Goal: Task Accomplishment & Management: Use online tool/utility

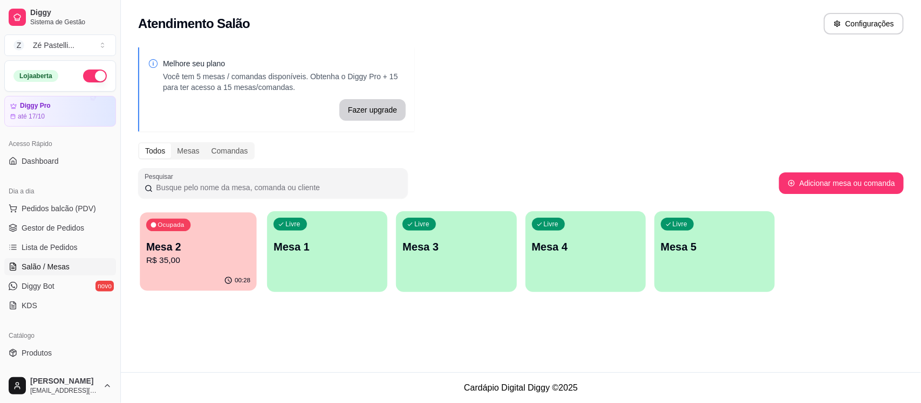
click at [225, 251] on p "Mesa 2" at bounding box center [198, 247] width 104 height 15
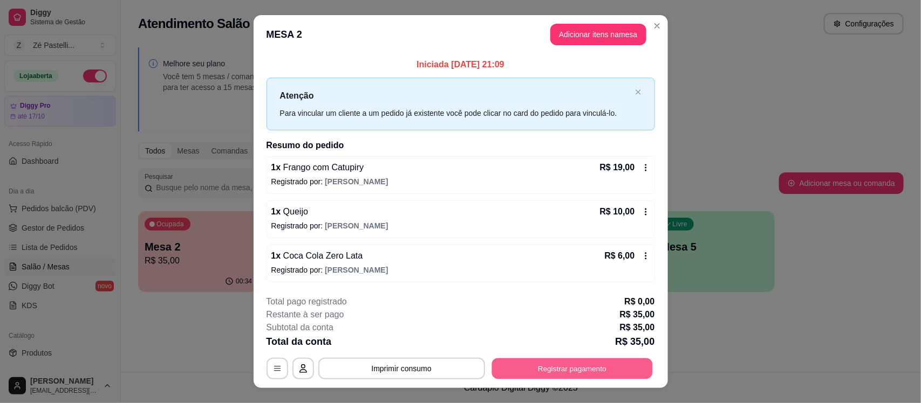
click at [589, 368] on button "Registrar pagamento" at bounding box center [571, 368] width 161 height 21
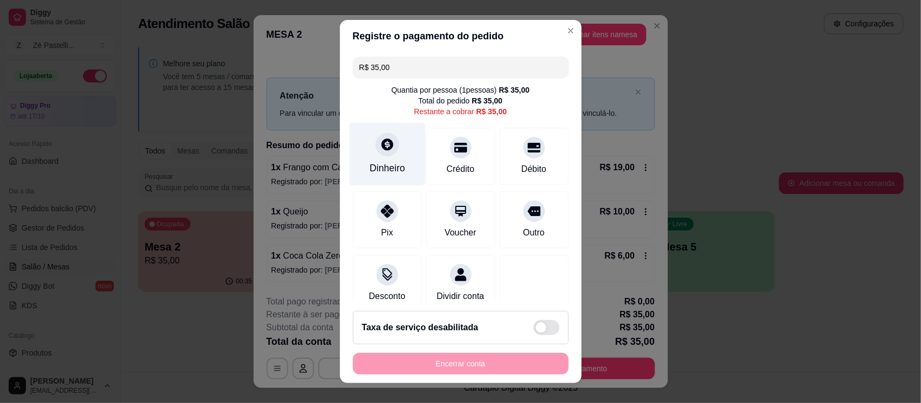
click at [375, 155] on div at bounding box center [387, 145] width 24 height 24
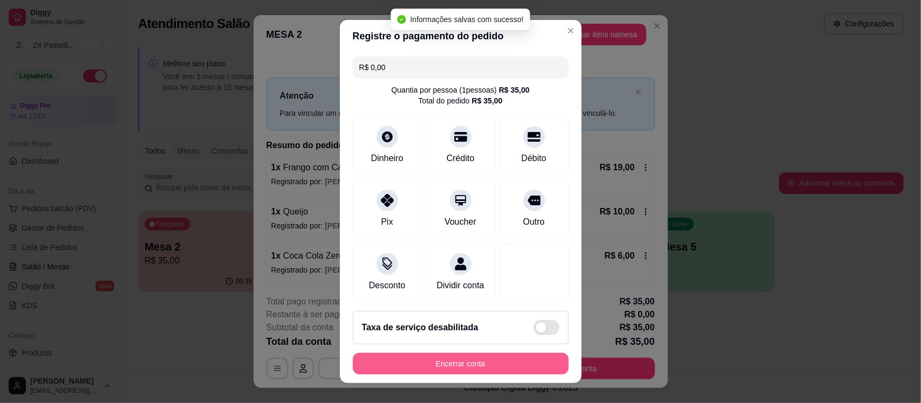
type input "R$ 0,00"
click at [445, 362] on button "Encerrar conta" at bounding box center [460, 363] width 209 height 21
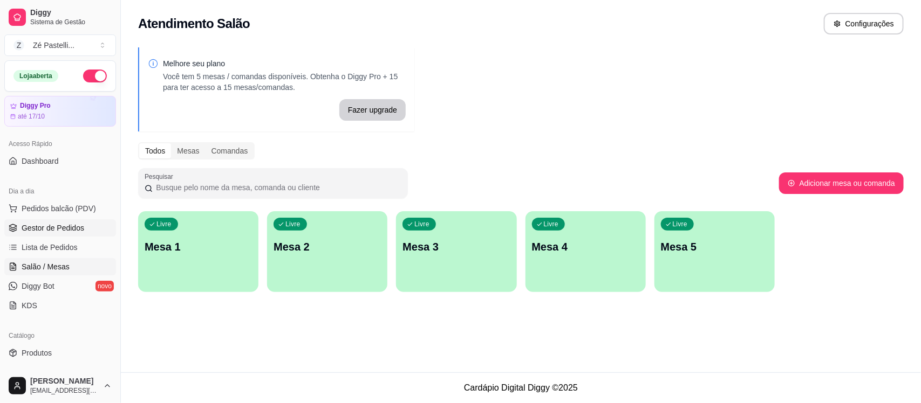
click at [50, 232] on span "Gestor de Pedidos" at bounding box center [53, 228] width 63 height 11
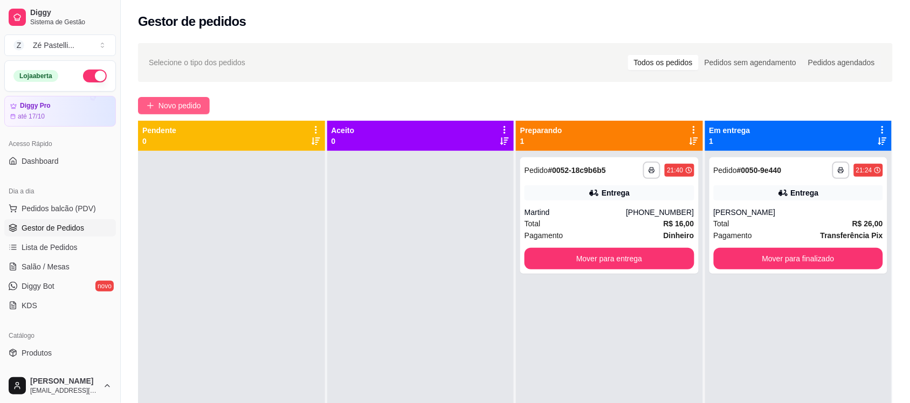
click at [179, 104] on span "Novo pedido" at bounding box center [180, 106] width 43 height 12
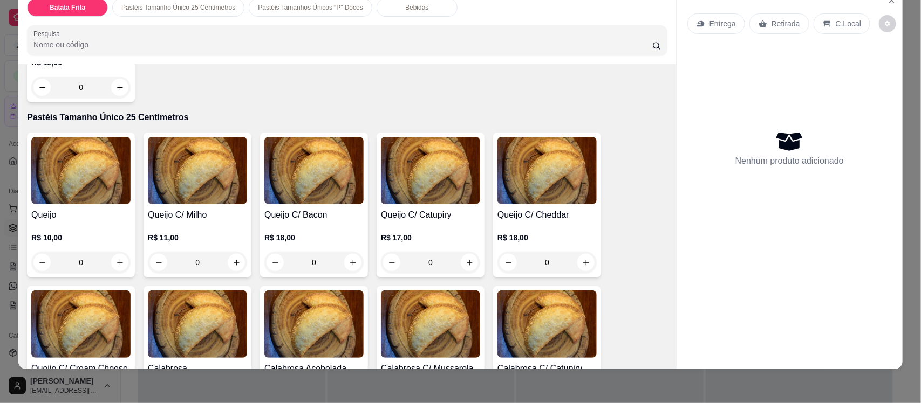
scroll to position [189, 0]
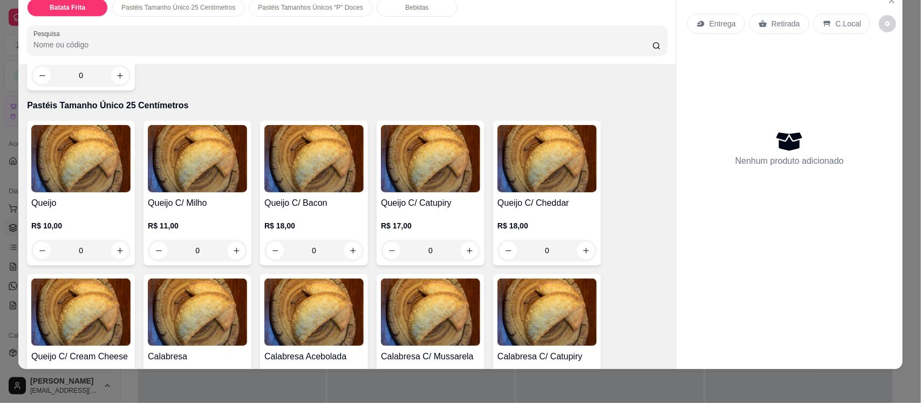
click at [87, 150] on img at bounding box center [80, 158] width 99 height 67
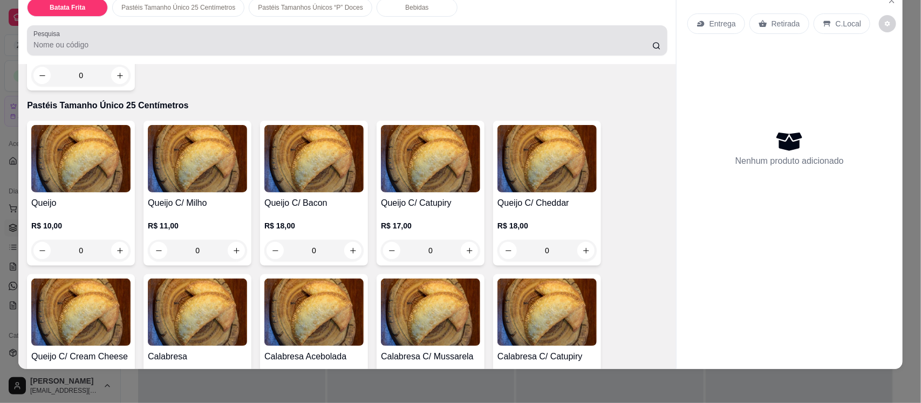
click at [210, 37] on div at bounding box center [346, 41] width 627 height 22
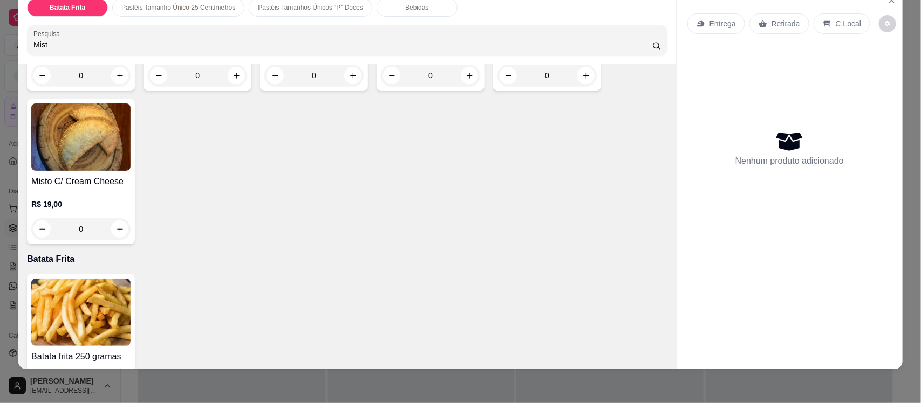
scroll to position [518, 0]
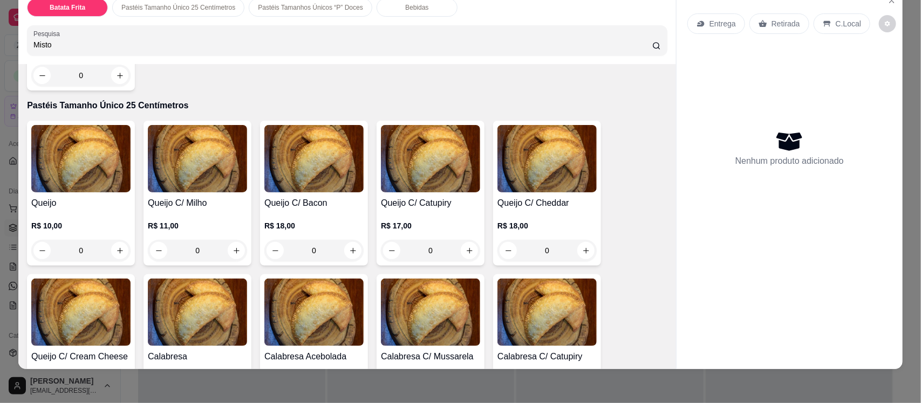
type input "Misto"
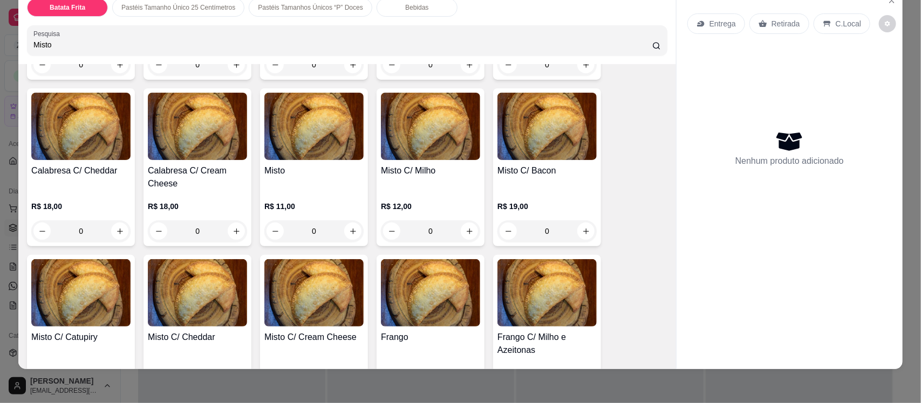
scroll to position [868, 0]
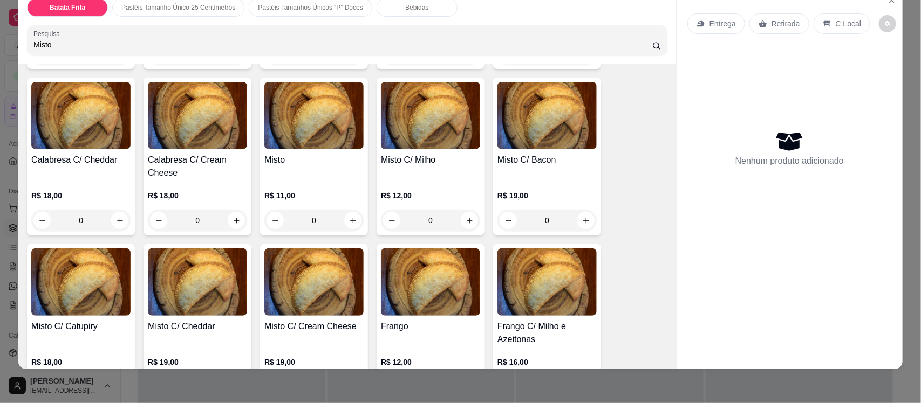
click at [296, 175] on div "Misto" at bounding box center [313, 167] width 99 height 26
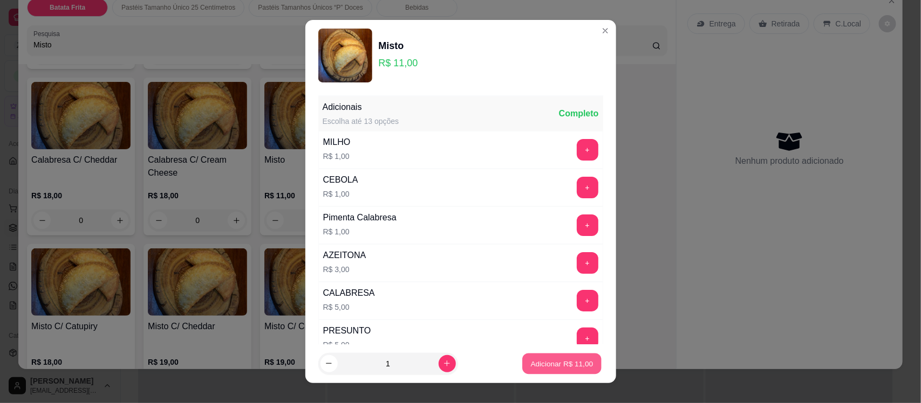
click at [554, 365] on p "Adicionar R$ 11,00" at bounding box center [562, 364] width 63 height 10
type input "1"
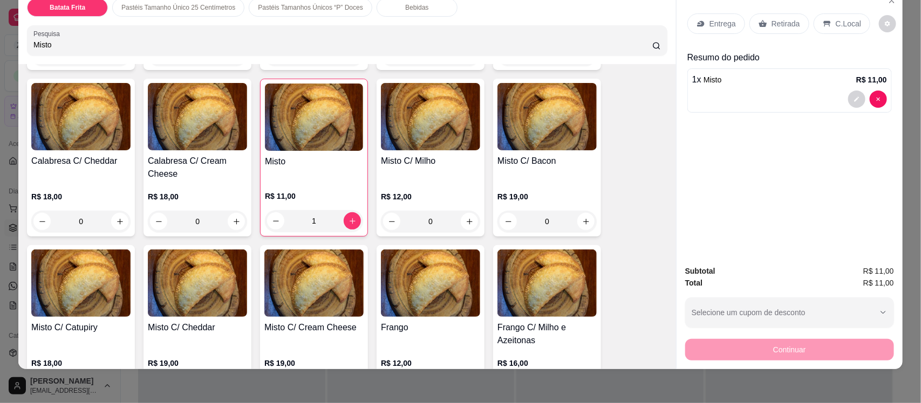
scroll to position [869, 0]
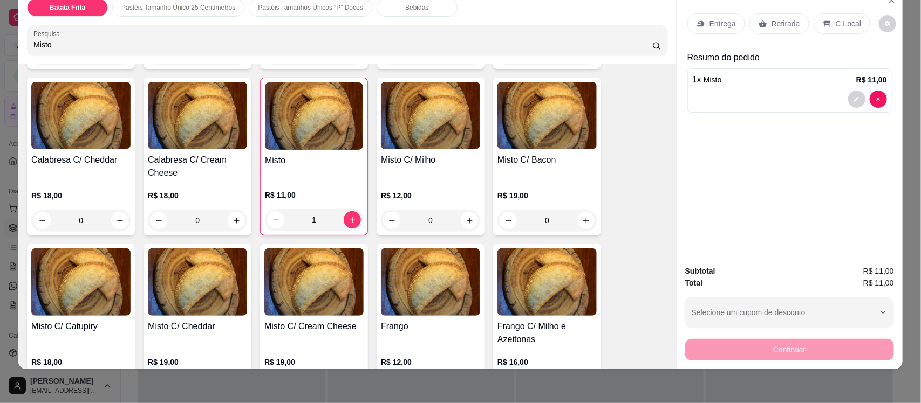
click at [388, 149] on img at bounding box center [430, 115] width 99 height 67
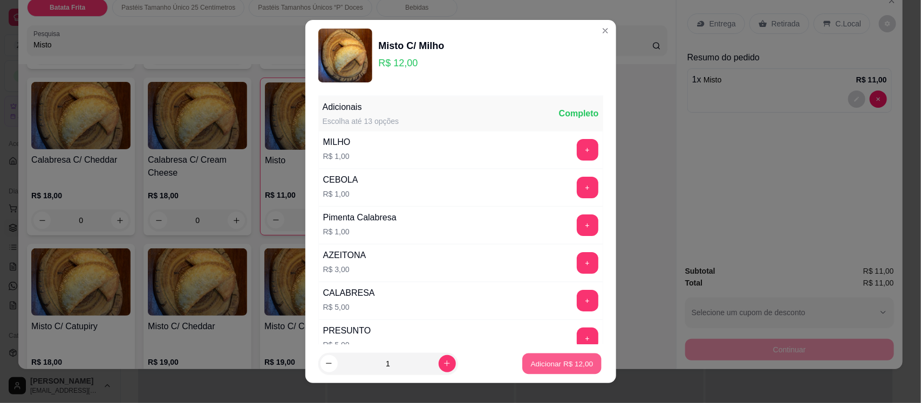
click at [546, 362] on p "Adicionar R$ 12,00" at bounding box center [562, 364] width 63 height 10
type input "1"
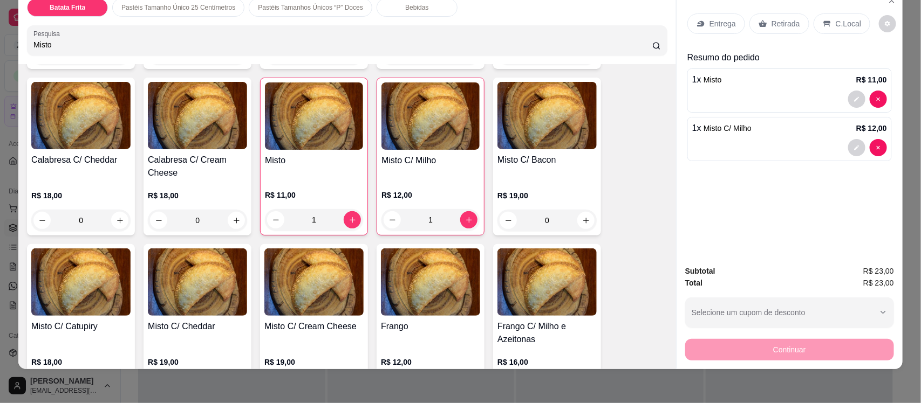
click at [709, 19] on p "Entrega" at bounding box center [722, 23] width 26 height 11
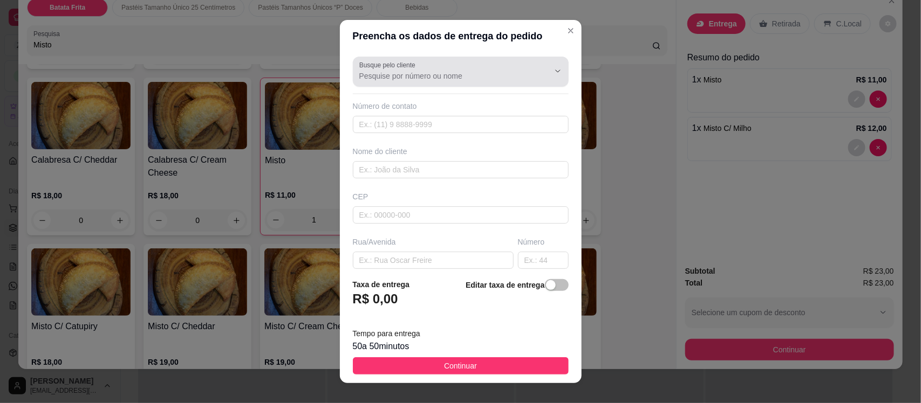
click at [440, 69] on div at bounding box center [460, 72] width 203 height 22
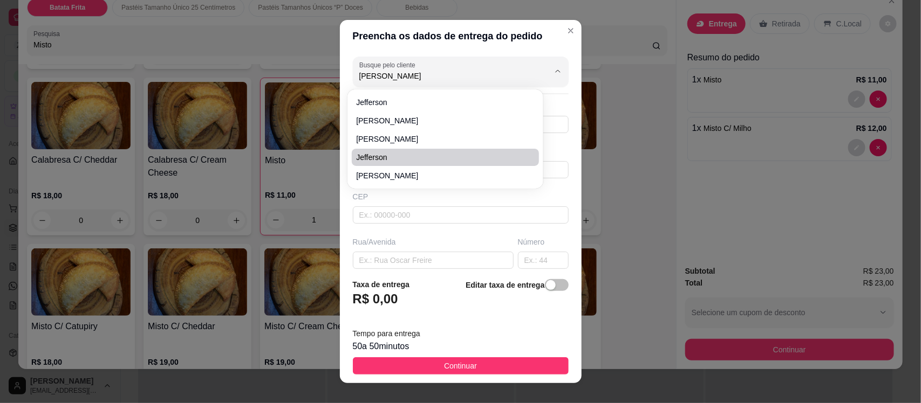
click at [427, 160] on span "Jefferson" at bounding box center [440, 157] width 168 height 11
type input "Jefferson"
type input "88998344196"
type input "Jefferson"
type input "Morro ao lado da antiga casa da show forral em frente ao posto de gasolina de […"
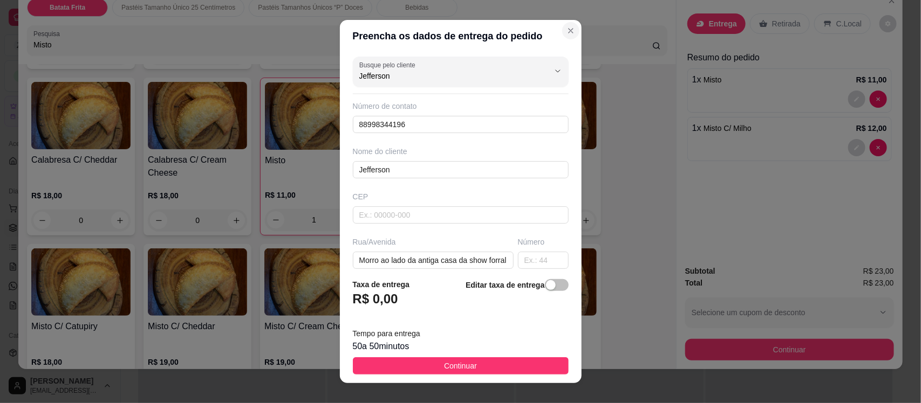
type input "Jefferson"
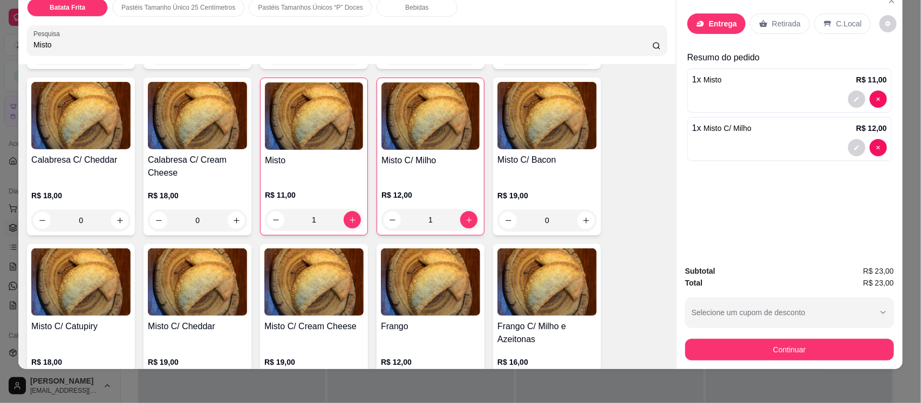
click at [696, 25] on icon at bounding box center [700, 23] width 9 height 9
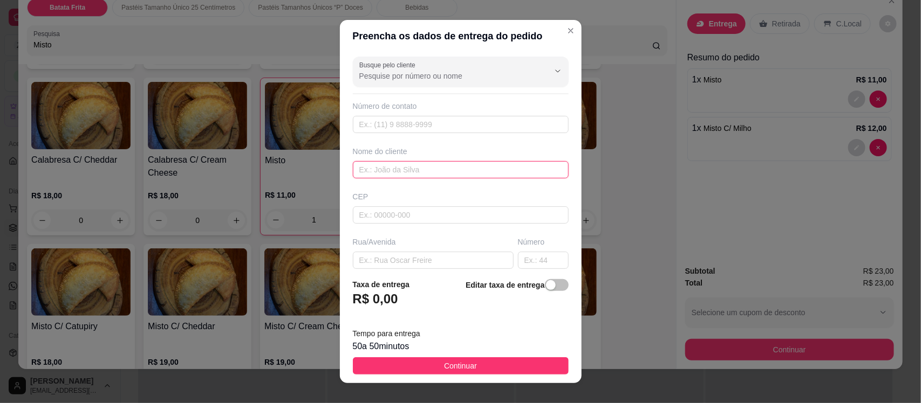
click at [365, 169] on input "text" at bounding box center [461, 169] width 216 height 17
type input "Jefferson"
click at [525, 262] on input "text" at bounding box center [543, 260] width 51 height 17
type input "256"
click at [413, 258] on input "text" at bounding box center [433, 260] width 161 height 17
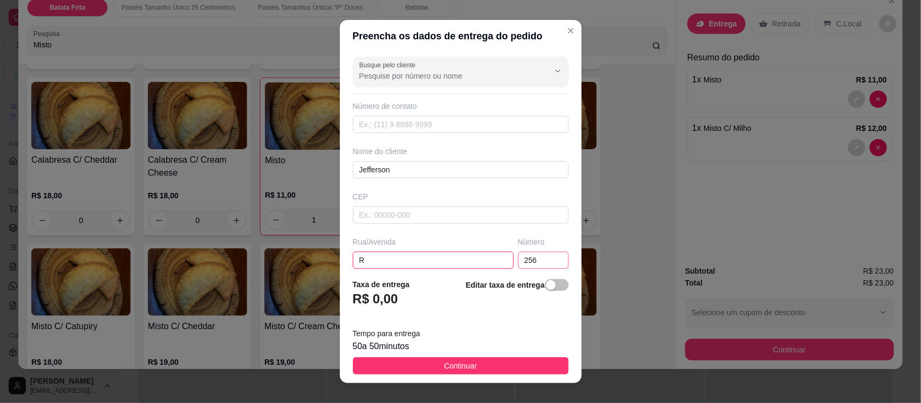
type input "R"
click at [518, 263] on input "256" at bounding box center [543, 260] width 51 height 17
type input "246"
click at [416, 262] on input "R" at bounding box center [433, 260] width 161 height 17
type input "Rua da camera"
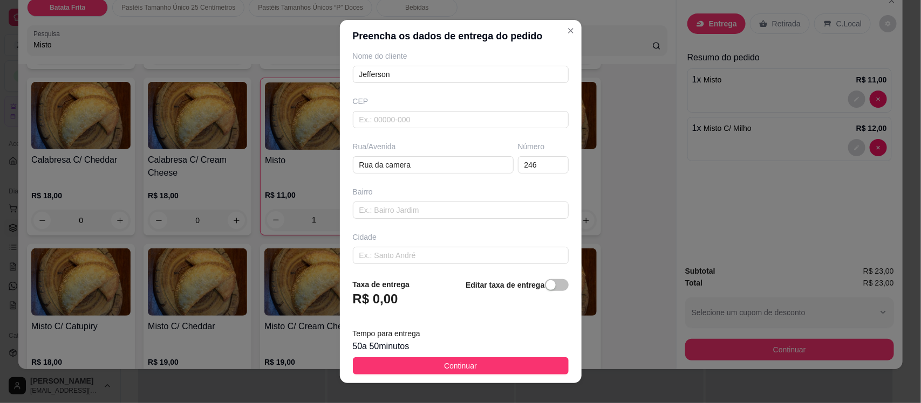
scroll to position [147, 0]
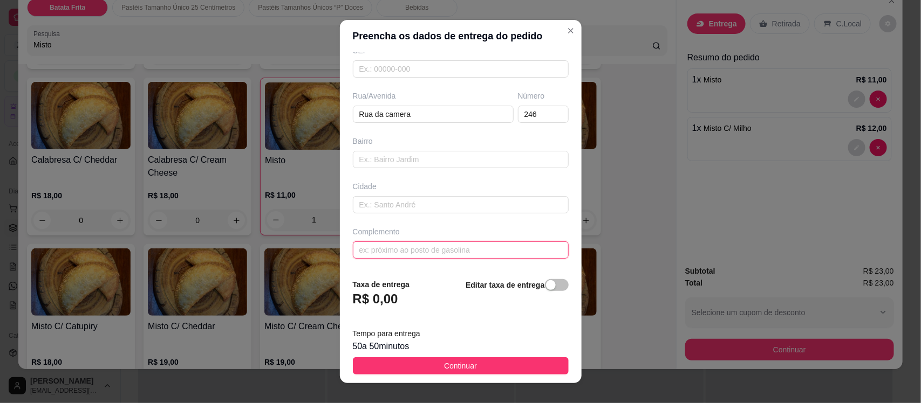
click at [442, 251] on input "text" at bounding box center [461, 250] width 216 height 17
type input "Pra cima da igreja"
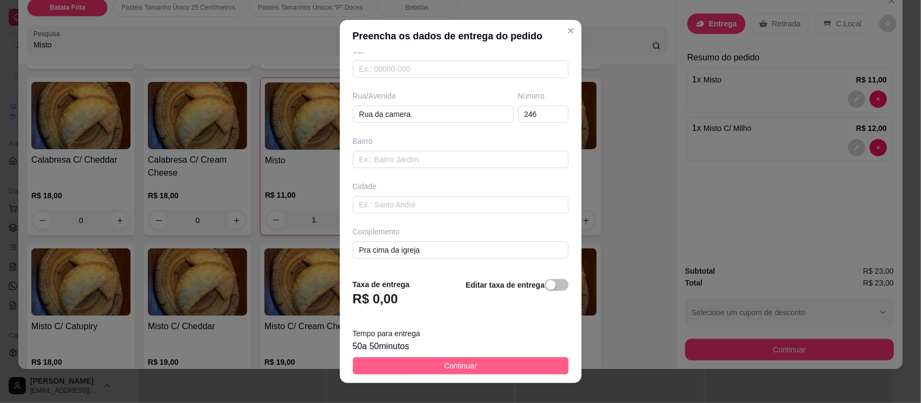
click at [470, 368] on button "Continuar" at bounding box center [461, 366] width 216 height 17
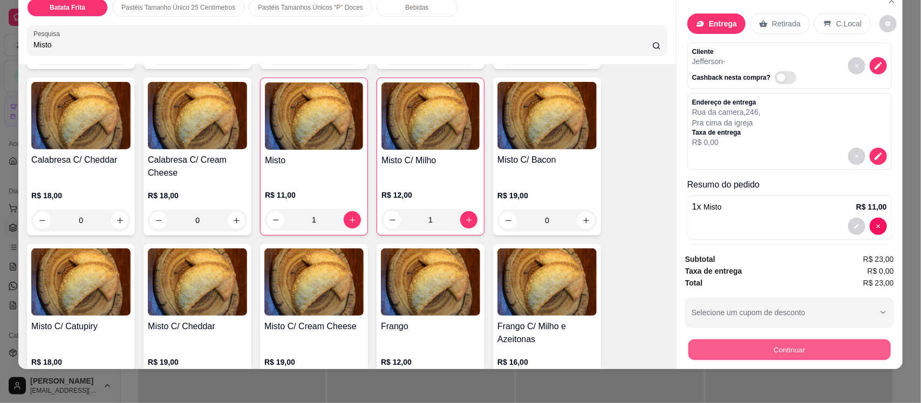
click at [813, 353] on button "Continuar" at bounding box center [789, 349] width 202 height 21
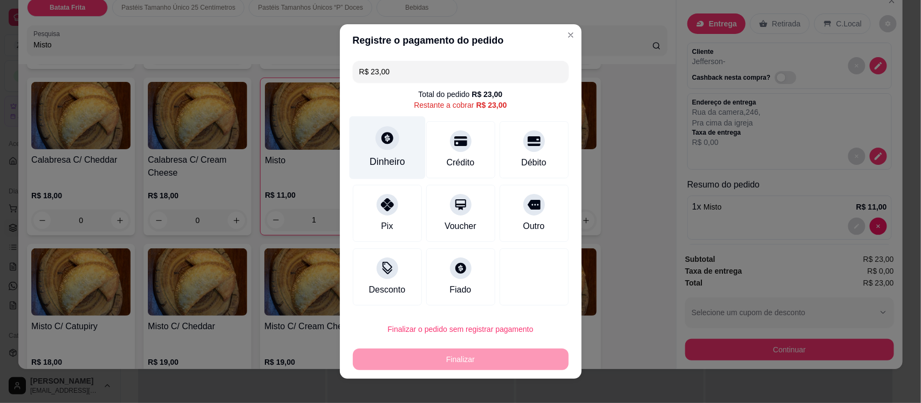
click at [383, 141] on icon at bounding box center [387, 138] width 12 height 12
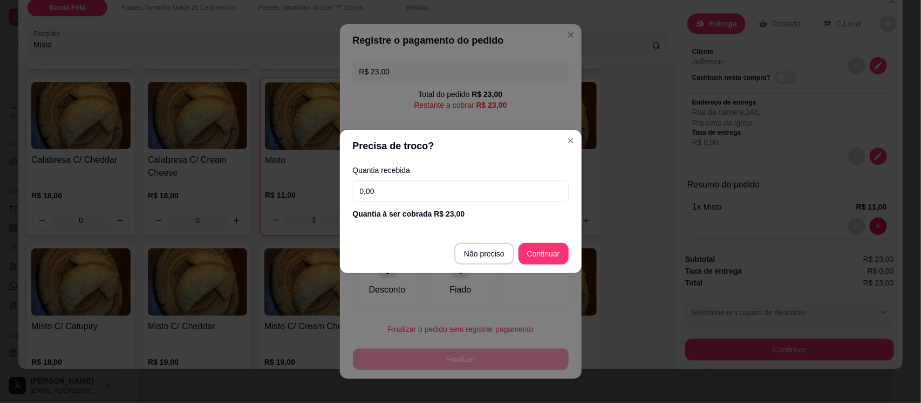
click at [387, 188] on input "0,00" at bounding box center [461, 192] width 216 height 22
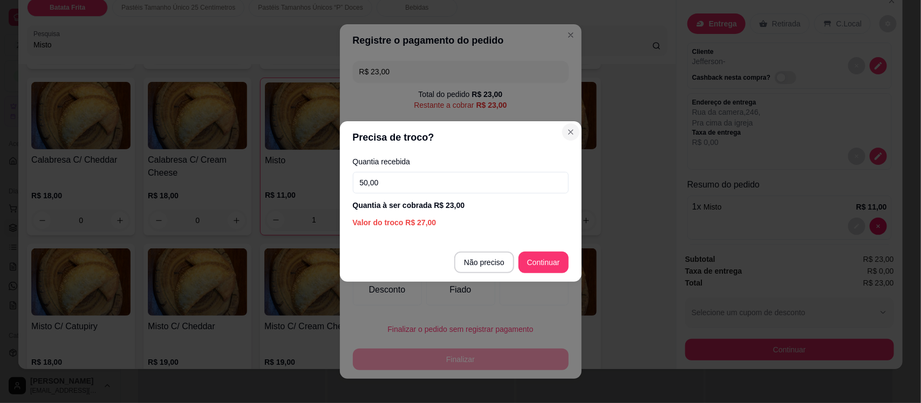
type input "50,00"
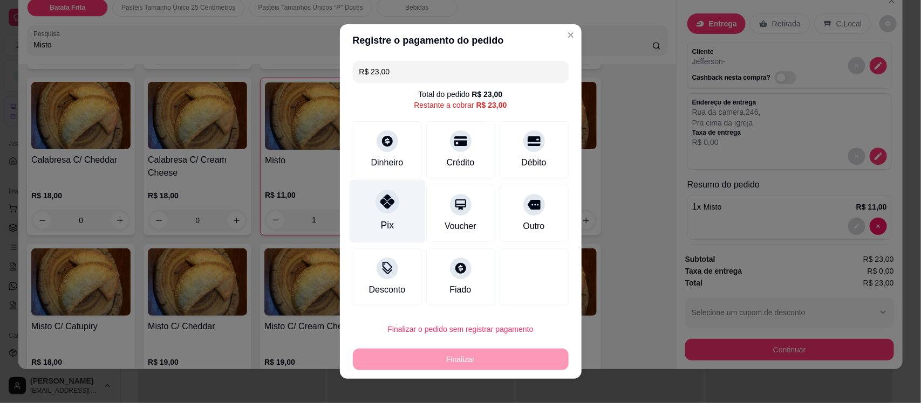
click at [360, 205] on div "Pix" at bounding box center [387, 211] width 76 height 63
type input "R$ 0,00"
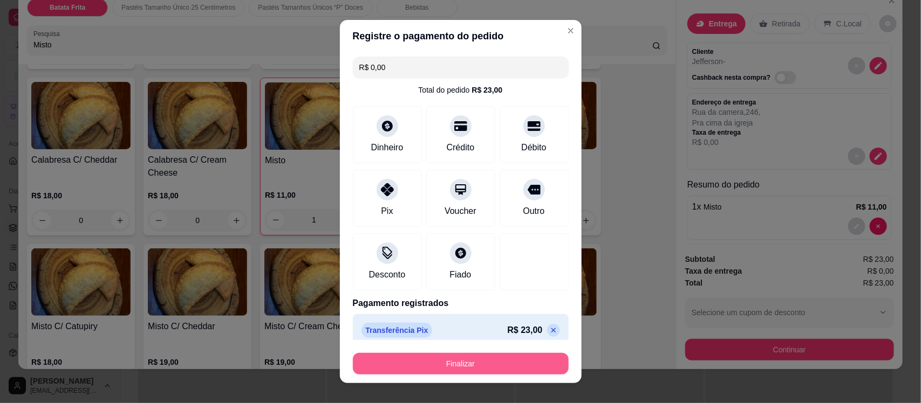
click at [454, 363] on button "Finalizar" at bounding box center [461, 364] width 216 height 22
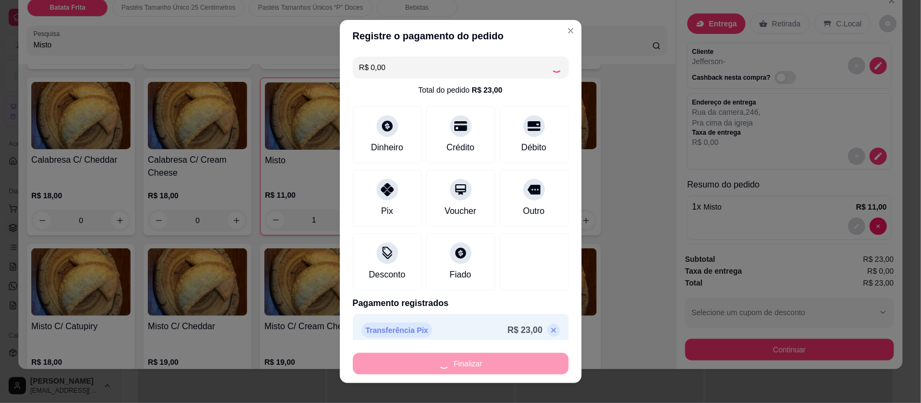
type input "0"
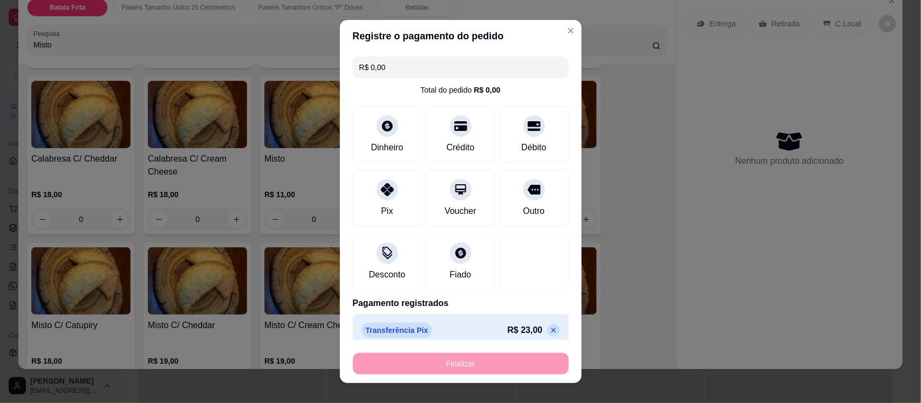
type input "-R$ 23,00"
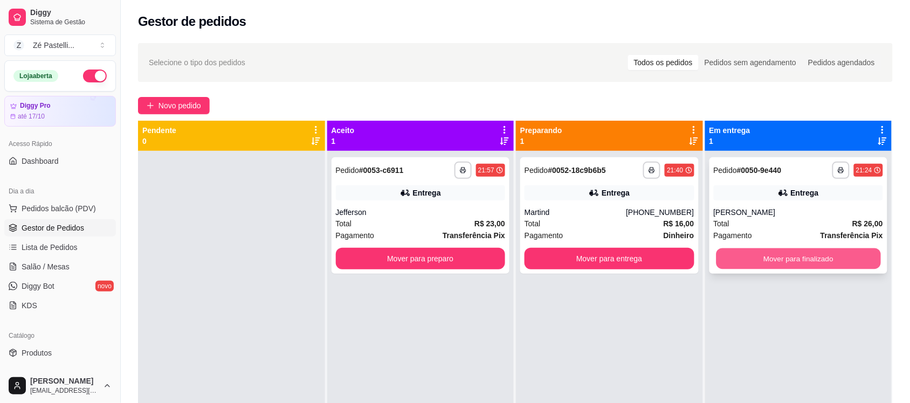
click at [810, 265] on button "Mover para finalizado" at bounding box center [798, 259] width 164 height 21
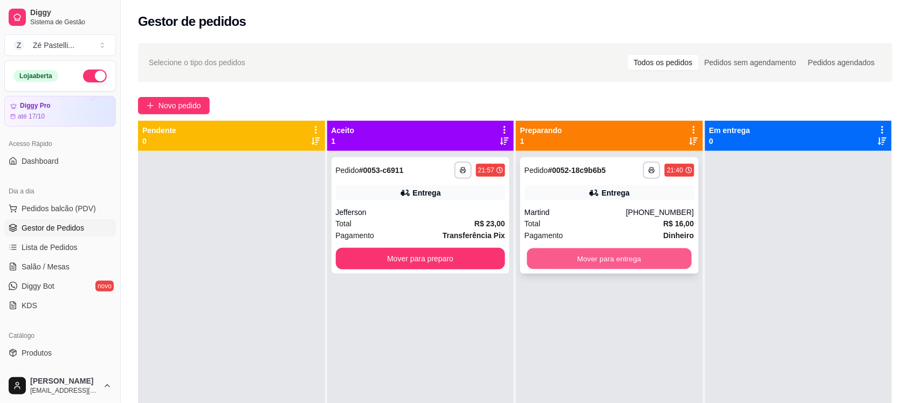
click at [658, 260] on button "Mover para entrega" at bounding box center [609, 259] width 164 height 21
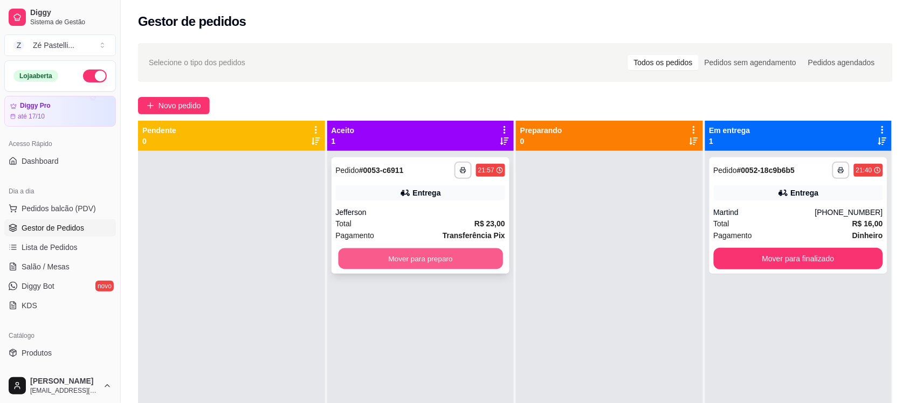
click at [464, 255] on button "Mover para preparo" at bounding box center [420, 259] width 164 height 21
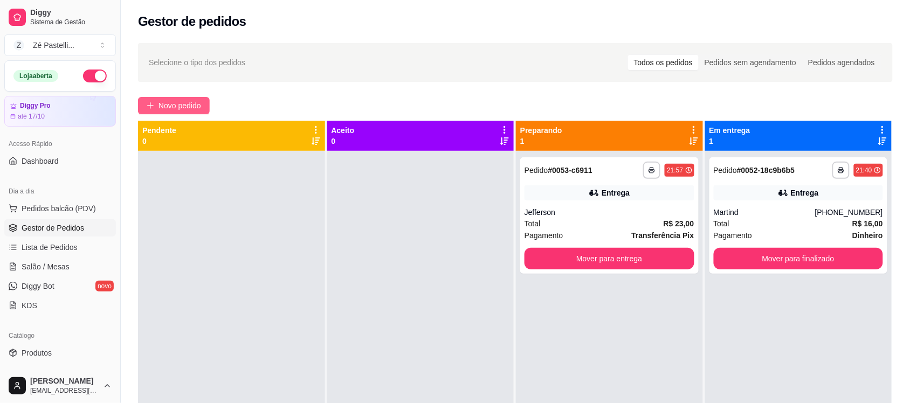
click at [187, 106] on span "Novo pedido" at bounding box center [180, 106] width 43 height 12
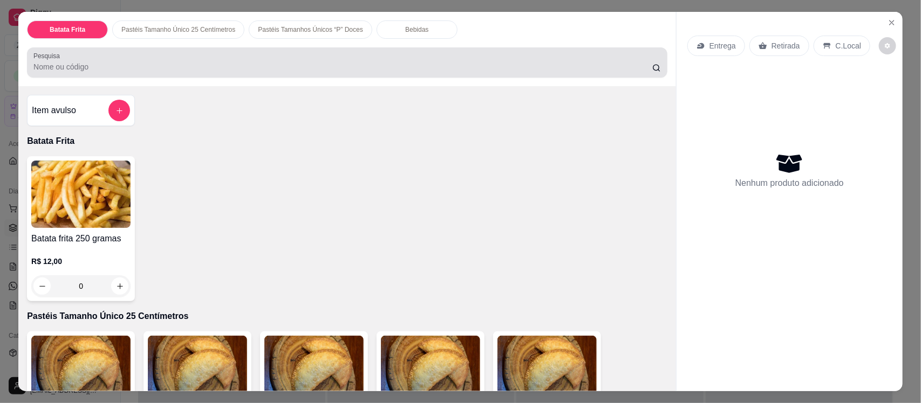
click at [158, 60] on div at bounding box center [346, 63] width 627 height 22
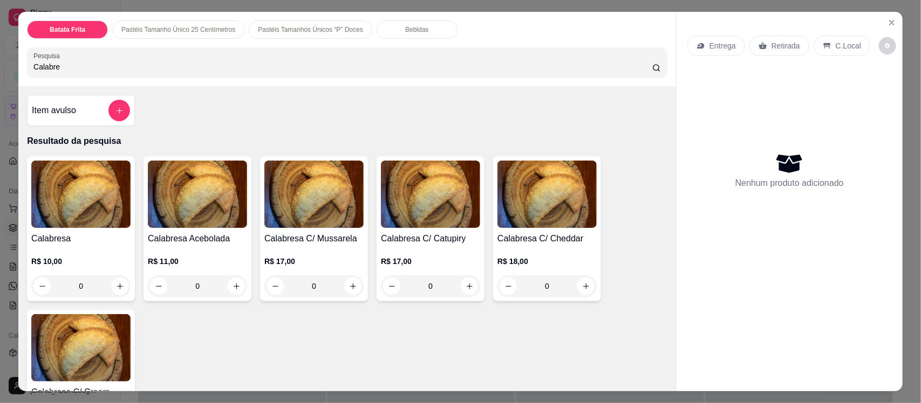
type input "Calabre"
click at [69, 266] on p "R$ 10,00" at bounding box center [80, 261] width 99 height 11
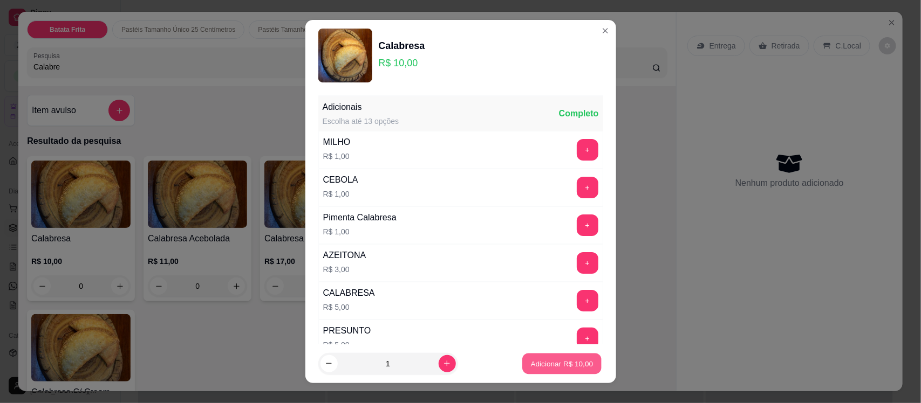
click at [548, 370] on button "Adicionar R$ 10,00" at bounding box center [562, 363] width 79 height 21
type input "1"
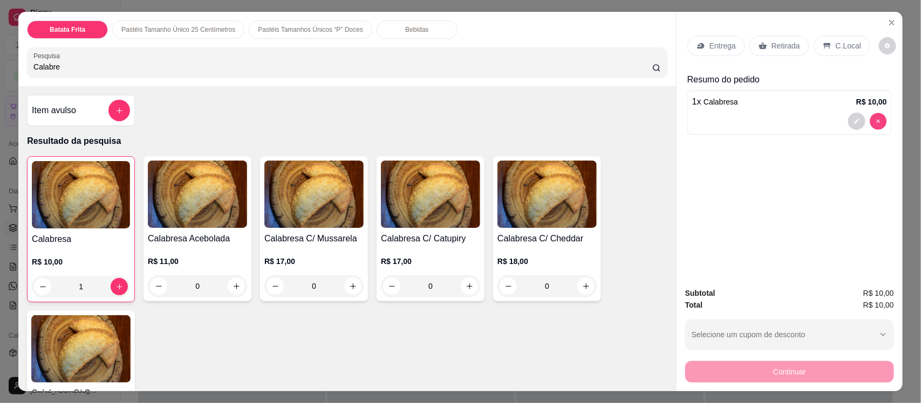
type input "0"
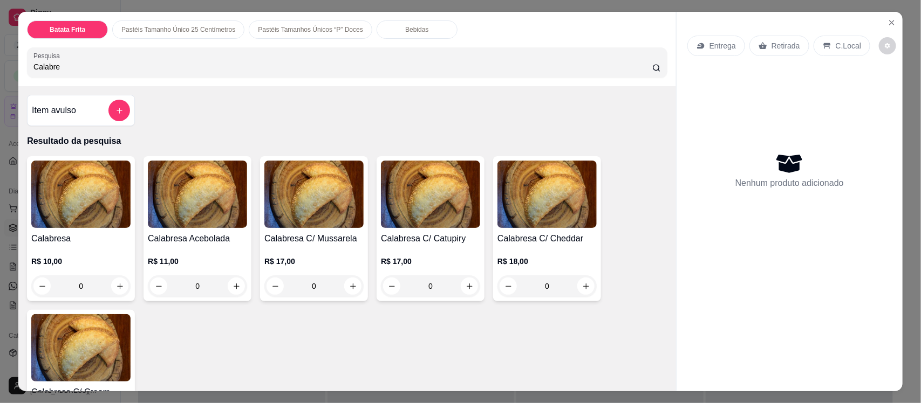
click at [205, 184] on img at bounding box center [197, 194] width 99 height 67
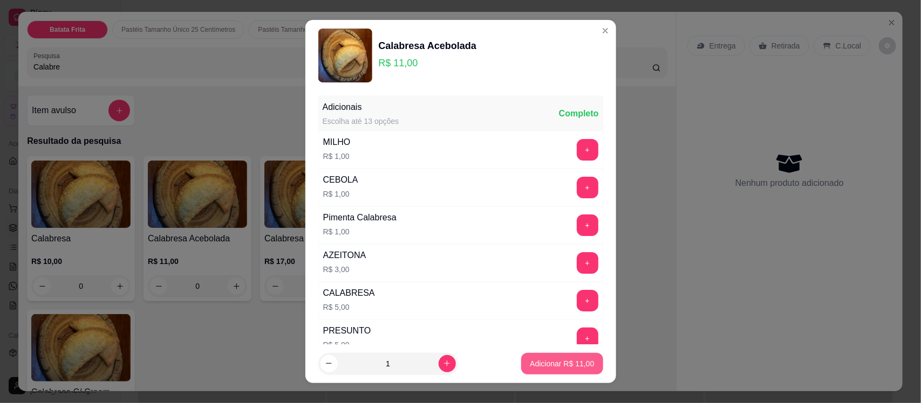
click at [543, 363] on p "Adicionar R$ 11,00" at bounding box center [562, 364] width 64 height 11
type input "1"
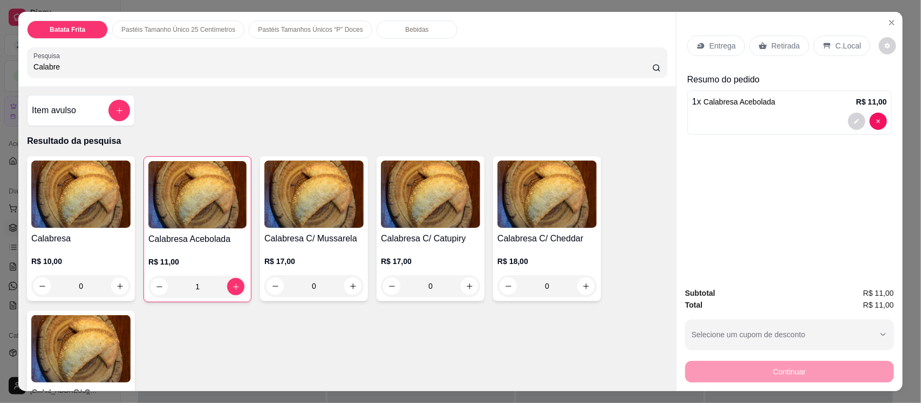
click at [405, 28] on p "Bebidas" at bounding box center [416, 29] width 23 height 9
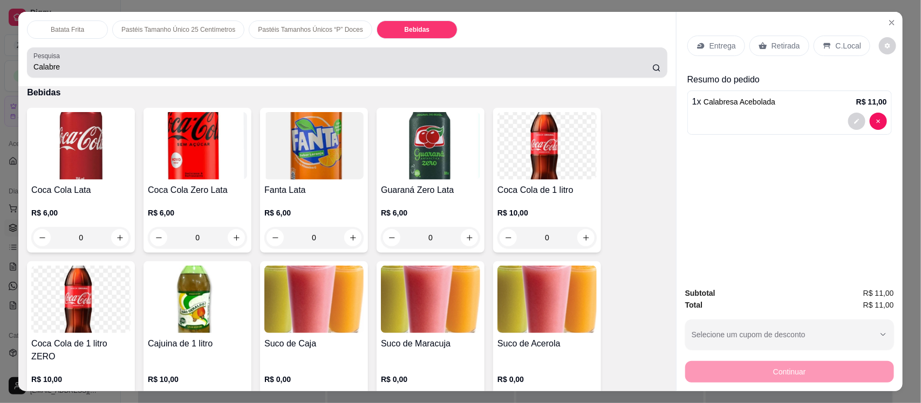
scroll to position [22, 0]
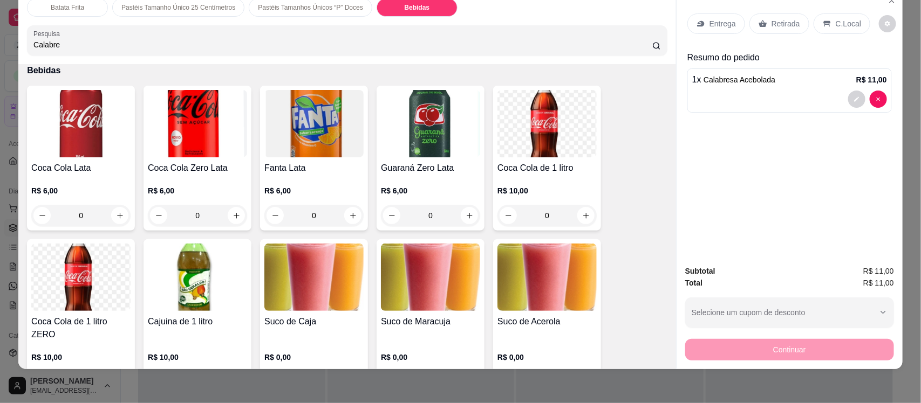
click at [63, 130] on img at bounding box center [80, 123] width 99 height 67
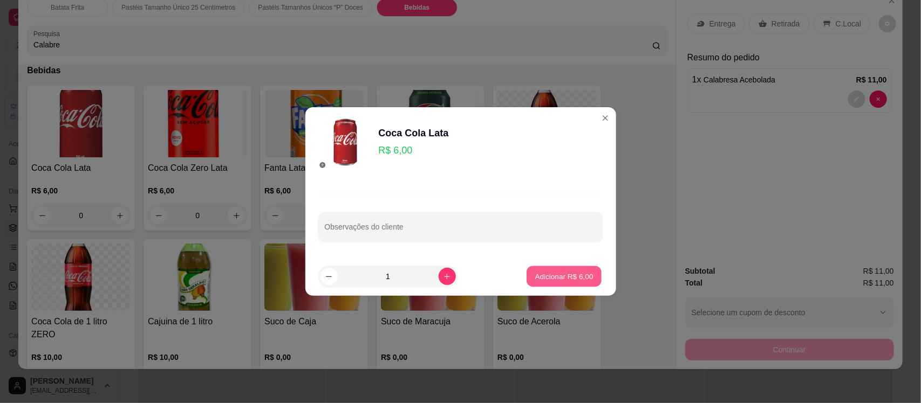
click at [557, 278] on p "Adicionar R$ 6,00" at bounding box center [564, 276] width 58 height 10
type input "1"
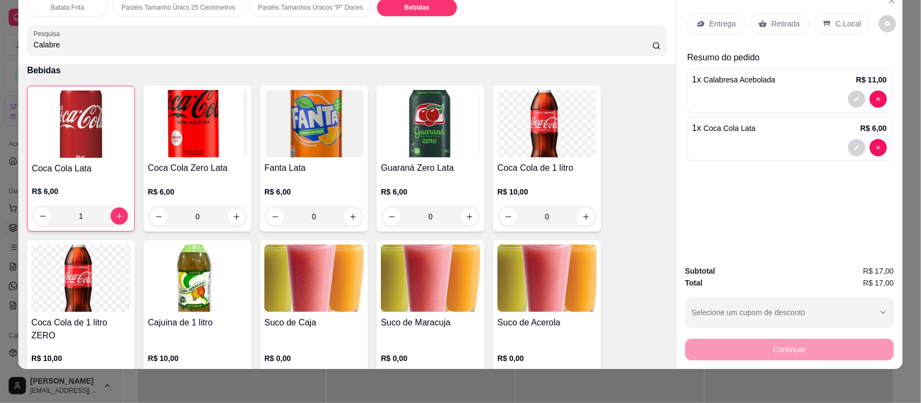
click at [718, 19] on p "Entrega" at bounding box center [722, 23] width 26 height 11
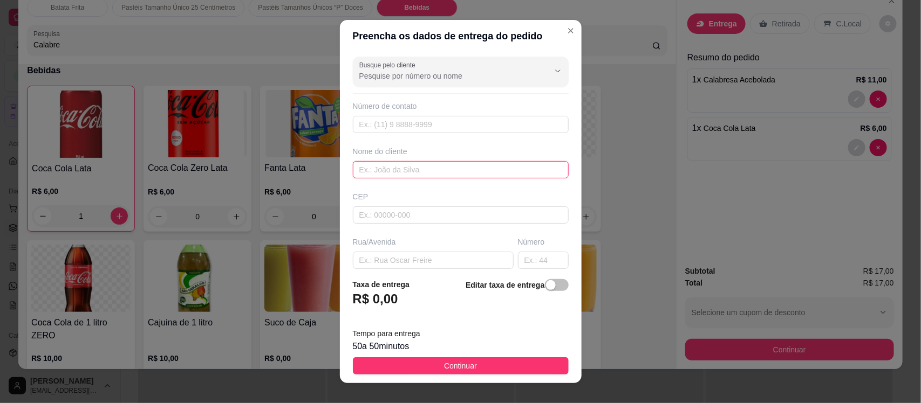
click at [402, 169] on input "text" at bounding box center [461, 169] width 216 height 17
click at [389, 76] on input "Busque pelo cliente" at bounding box center [445, 76] width 173 height 11
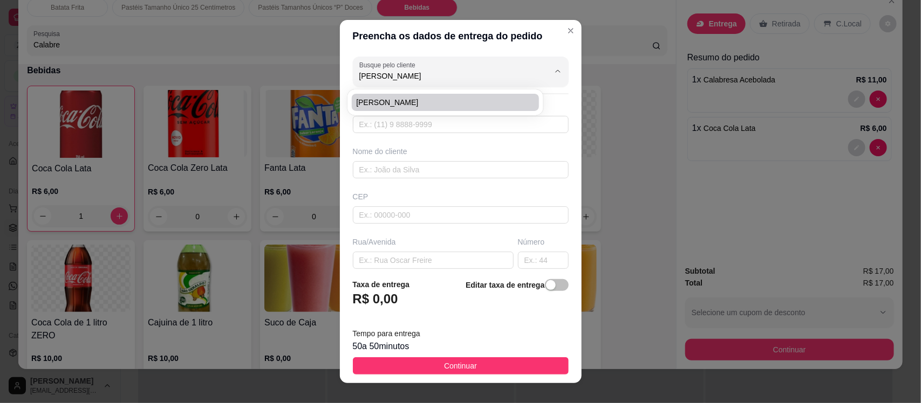
click at [417, 97] on span "[PERSON_NAME]" at bounding box center [440, 102] width 168 height 11
type input "[PERSON_NAME]"
type input "88981336561"
type input "[PERSON_NAME]"
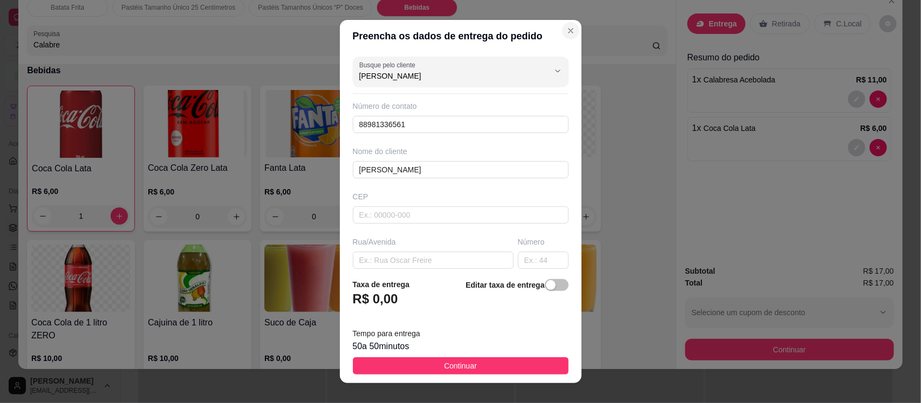
type input "[PERSON_NAME]"
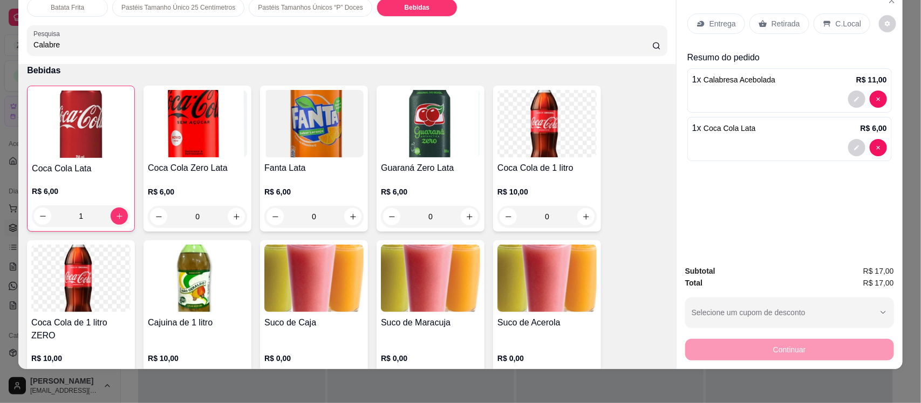
click at [709, 28] on p "Entrega" at bounding box center [722, 23] width 26 height 11
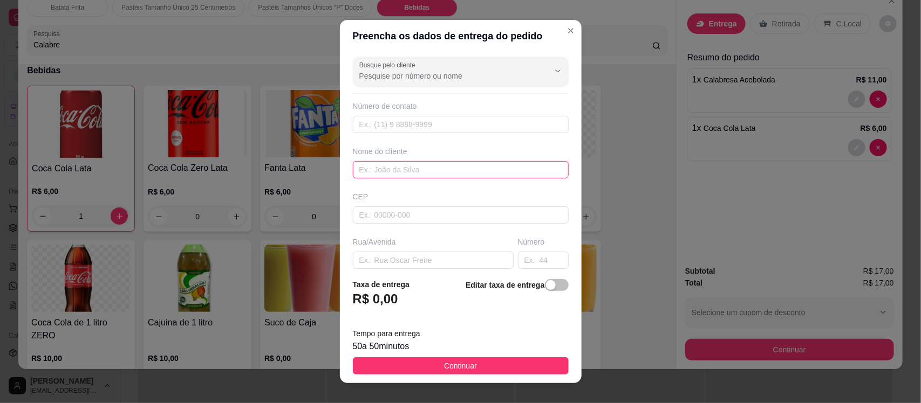
click at [398, 169] on input "text" at bounding box center [461, 169] width 216 height 17
type input "[PERSON_NAME]"
click at [392, 262] on input "text" at bounding box center [433, 260] width 161 height 17
type input "Rua [PERSON_NAME]"
click at [518, 260] on input "text" at bounding box center [543, 260] width 51 height 17
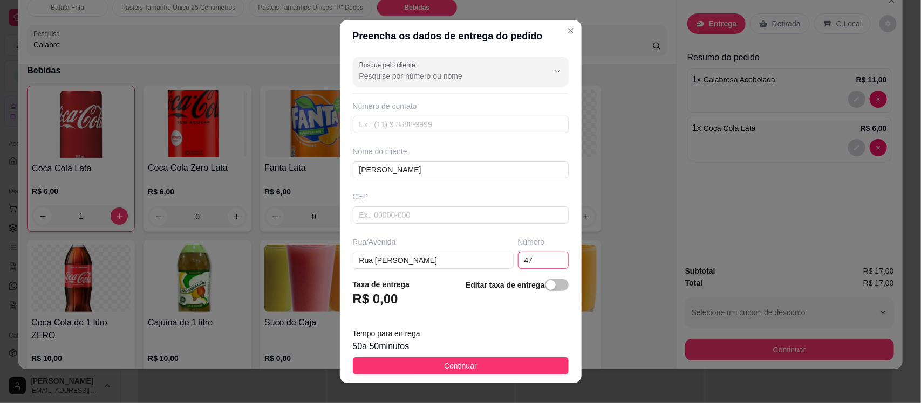
type input "47"
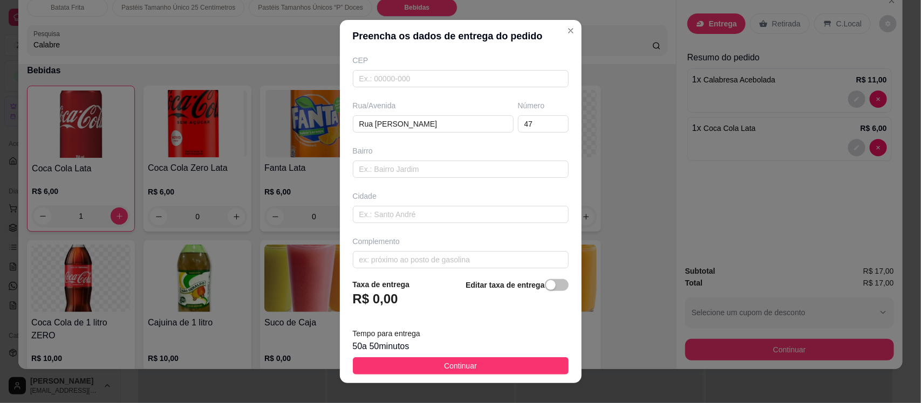
scroll to position [147, 0]
click at [449, 252] on input "text" at bounding box center [461, 250] width 216 height 17
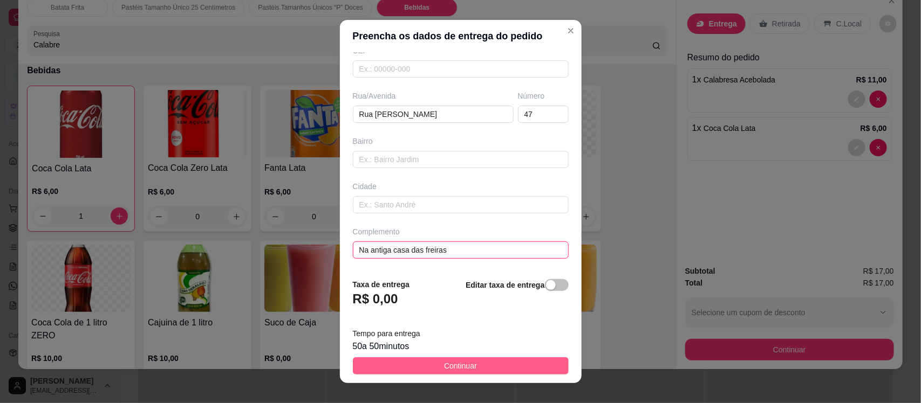
type input "Na antiga casa das freiras"
click at [444, 371] on span "Continuar" at bounding box center [460, 366] width 33 height 12
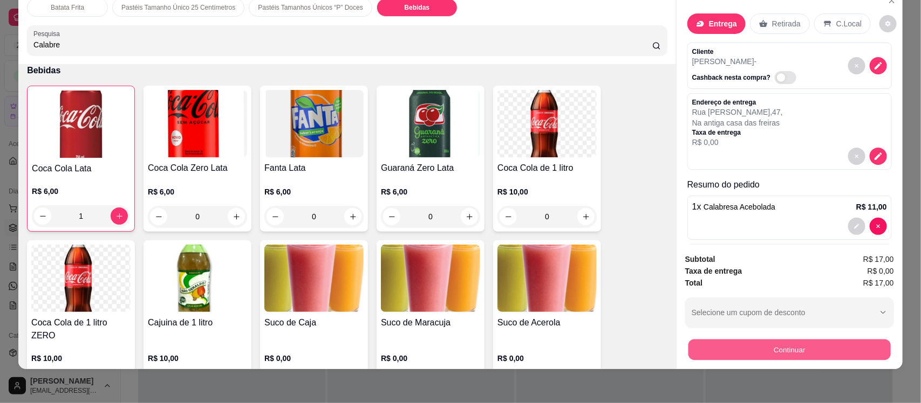
click at [725, 352] on button "Continuar" at bounding box center [789, 349] width 202 height 21
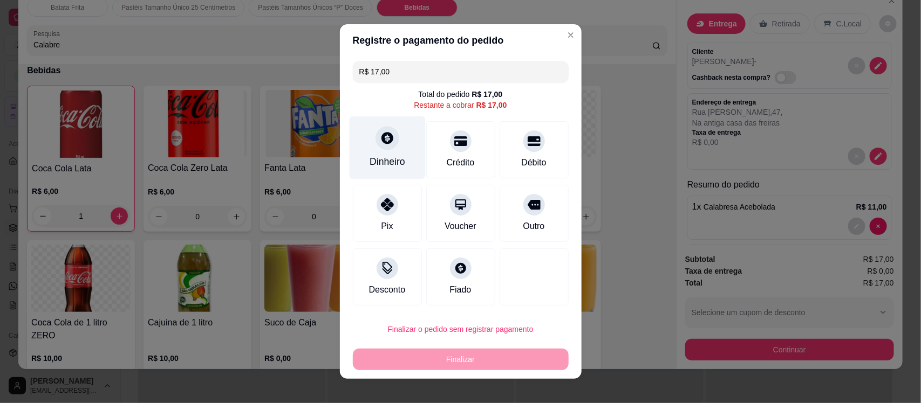
click at [381, 155] on div "Dinheiro" at bounding box center [387, 162] width 36 height 14
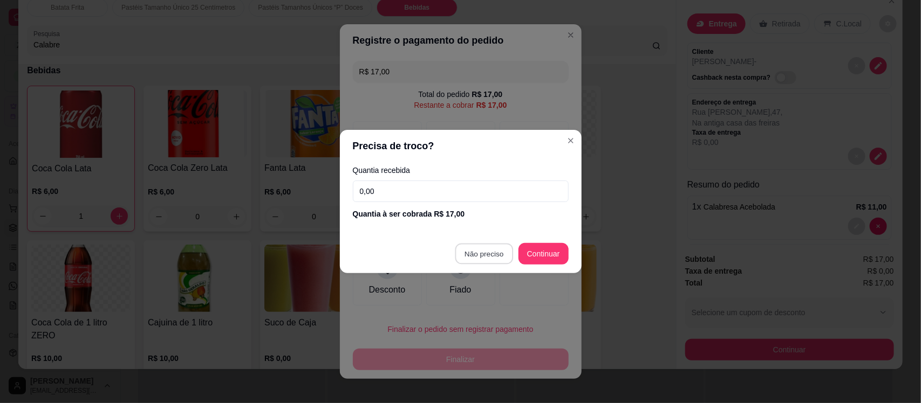
type input "R$ 0,00"
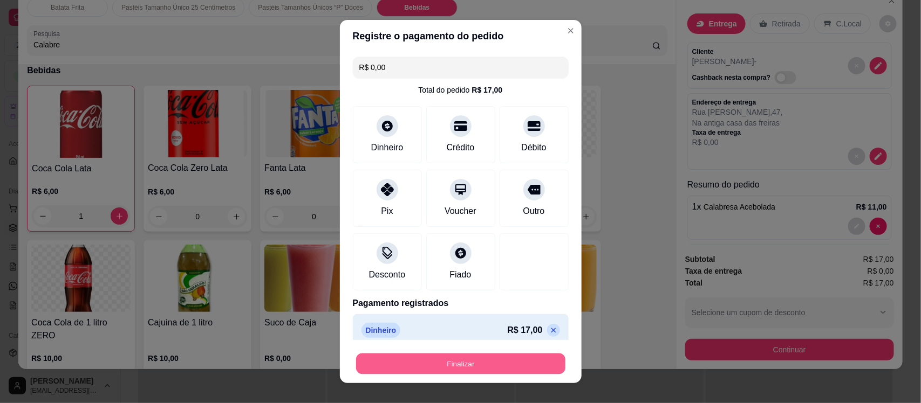
click at [433, 360] on button "Finalizar" at bounding box center [460, 363] width 209 height 21
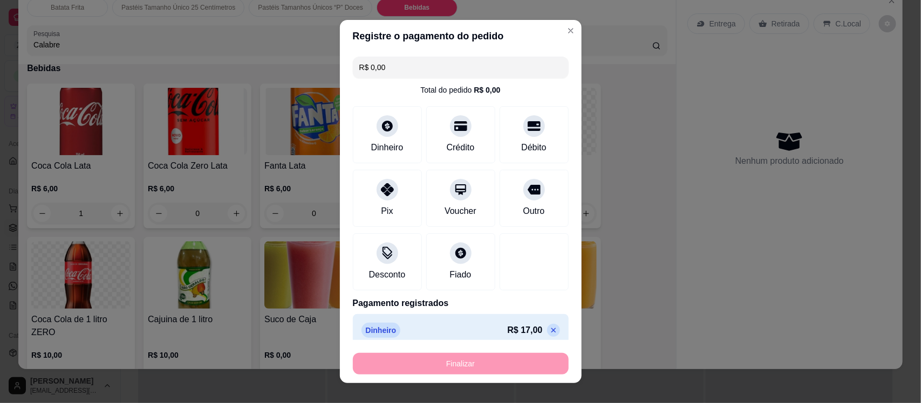
type input "0"
type input "-R$ 17,00"
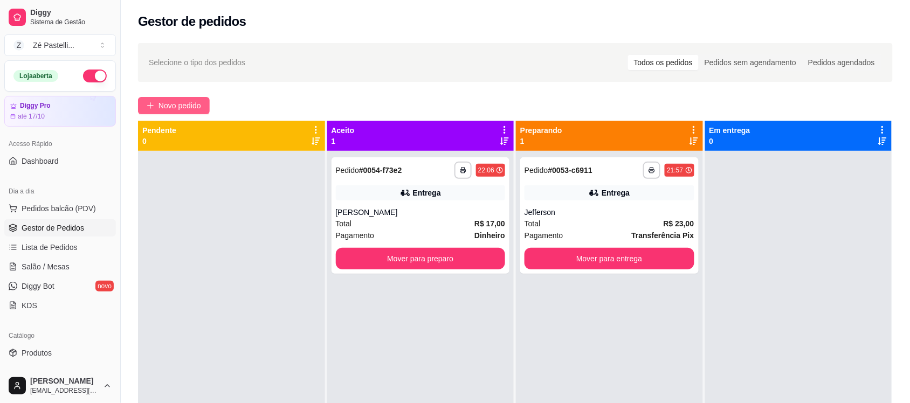
click at [159, 109] on span "Novo pedido" at bounding box center [180, 106] width 43 height 12
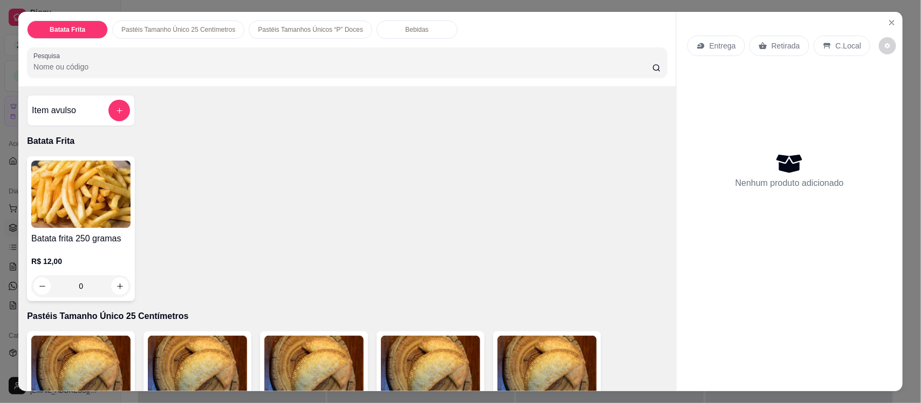
click at [106, 66] on input "Pesquisa" at bounding box center [342, 66] width 619 height 11
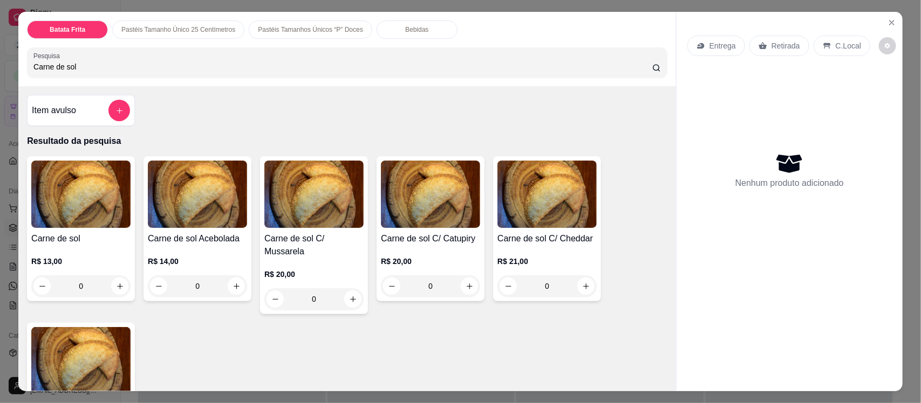
type input "Carne de sol"
click at [90, 209] on img at bounding box center [80, 194] width 99 height 67
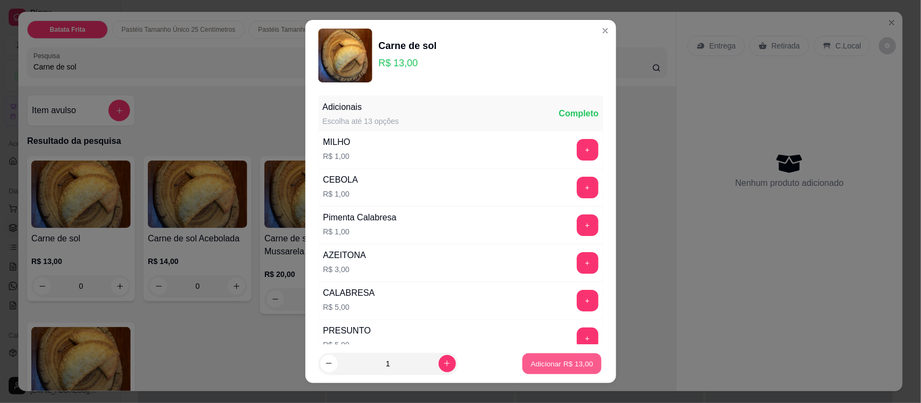
click at [531, 360] on p "Adicionar R$ 13,00" at bounding box center [562, 364] width 63 height 10
type input "1"
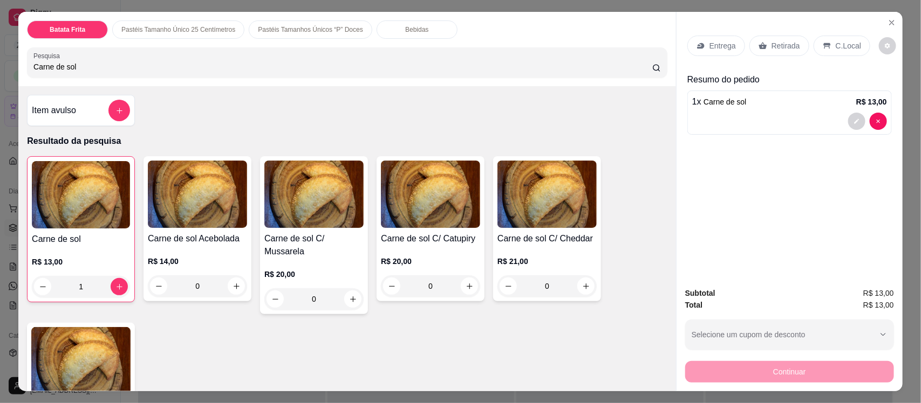
click at [169, 68] on input "Carne de sol" at bounding box center [342, 66] width 619 height 11
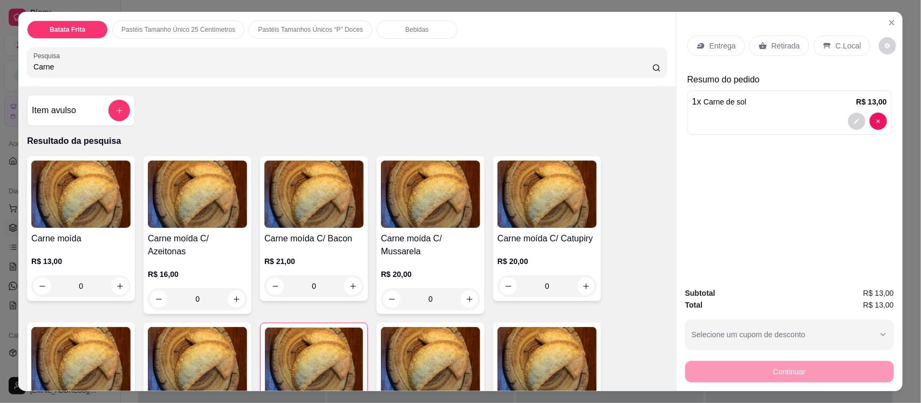
type input "Carne"
click at [73, 230] on div "Carne moída R$ 13,00 0" at bounding box center [81, 228] width 108 height 145
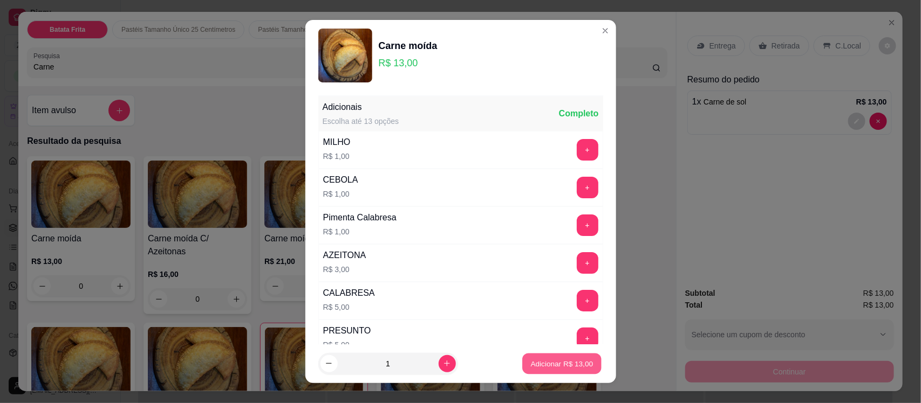
click at [567, 360] on p "Adicionar R$ 13,00" at bounding box center [562, 364] width 63 height 10
type input "1"
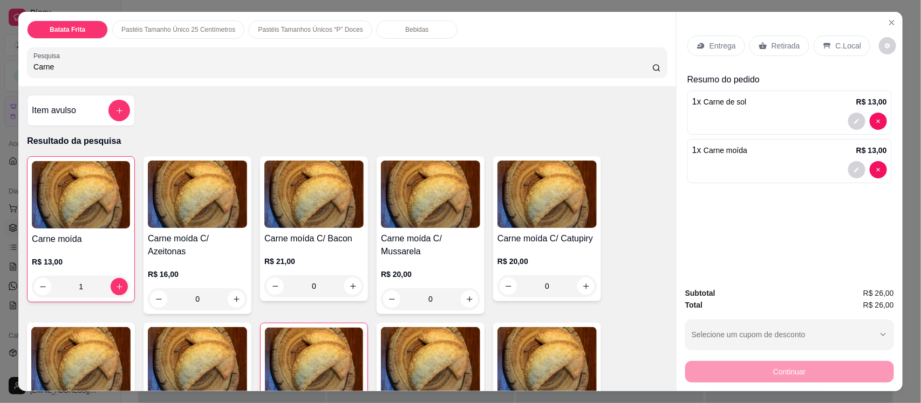
click at [715, 47] on p "Entrega" at bounding box center [722, 45] width 26 height 11
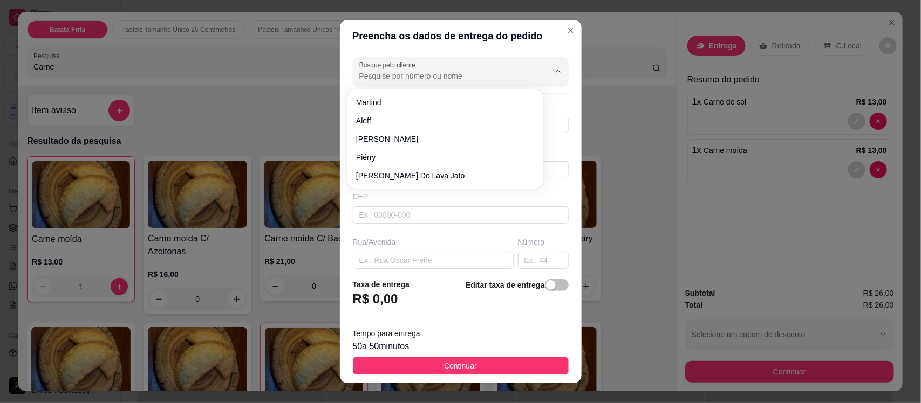
click at [440, 74] on input "Busque pelo cliente" at bounding box center [445, 76] width 173 height 11
type input "[PERSON_NAME]"
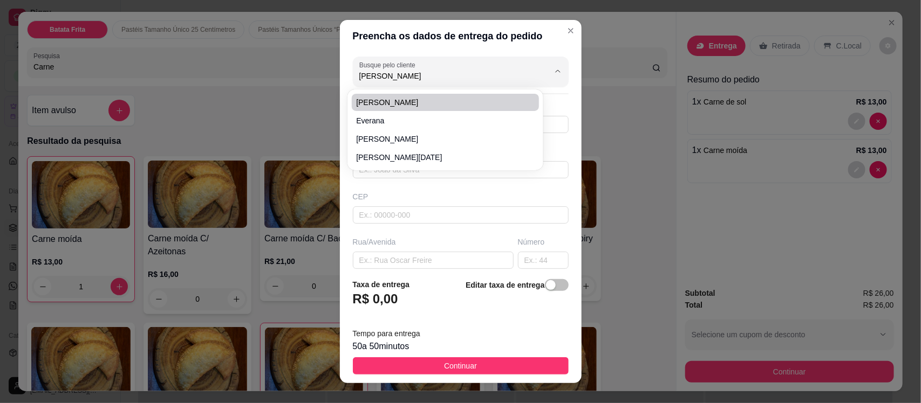
click at [445, 97] on span "[PERSON_NAME]" at bounding box center [440, 102] width 168 height 11
type input "88999224741"
type input "[PERSON_NAME]"
type input "63200000"
type input "Rua [PERSON_NAME]"
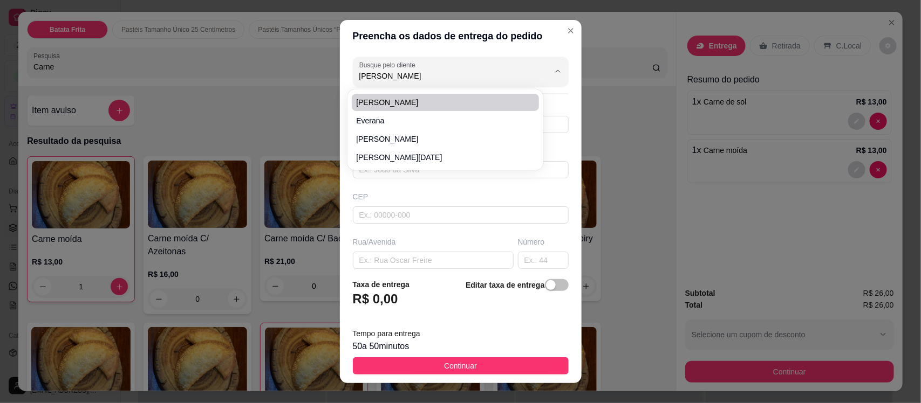
type input "115"
type input "[PERSON_NAME]"
type input "Missão Velha"
type input "Proximo a antena da [PERSON_NAME] , casa de [PERSON_NAME] que trabalha na funer…"
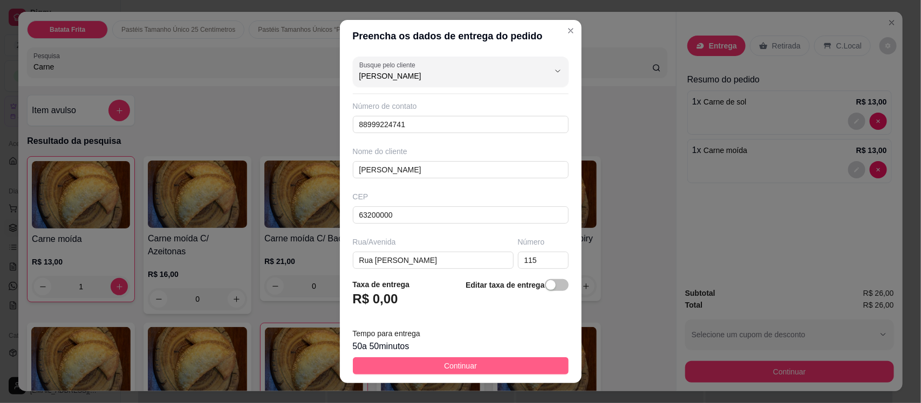
type input "[PERSON_NAME]"
click at [486, 369] on button "Continuar" at bounding box center [461, 366] width 216 height 17
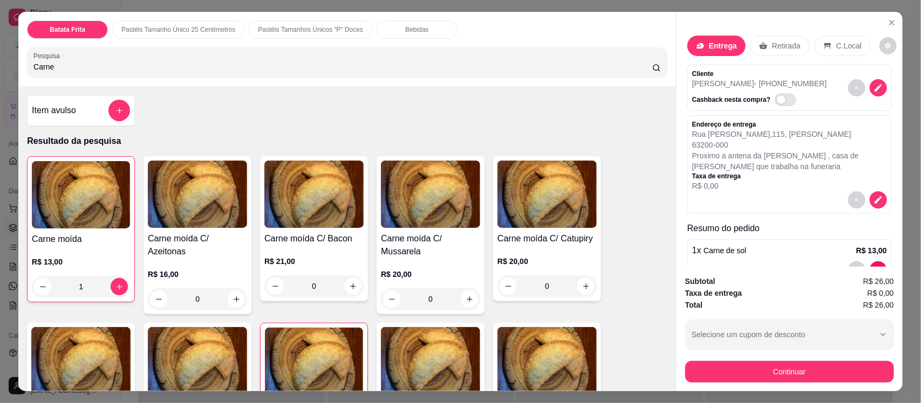
click at [416, 25] on div "Bebidas" at bounding box center [416, 29] width 81 height 18
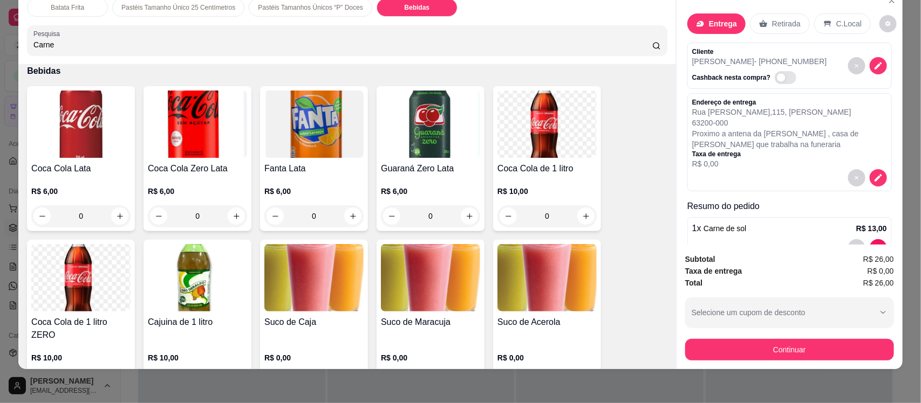
click at [174, 303] on img at bounding box center [197, 277] width 99 height 67
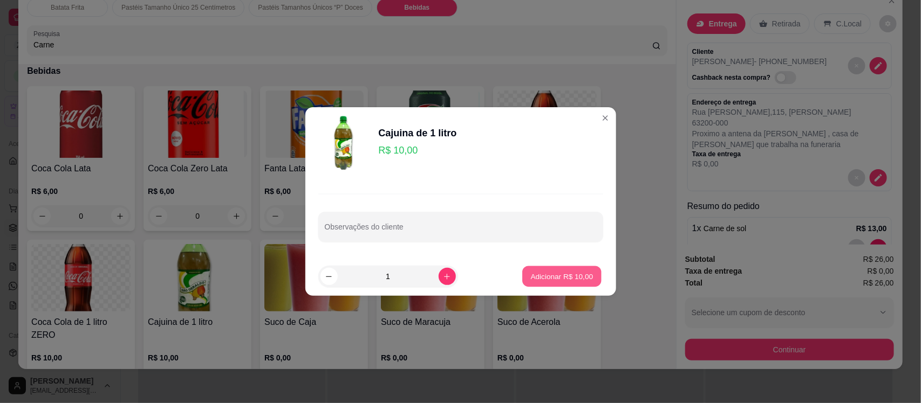
click at [561, 276] on p "Adicionar R$ 10,00" at bounding box center [562, 276] width 63 height 10
type input "1"
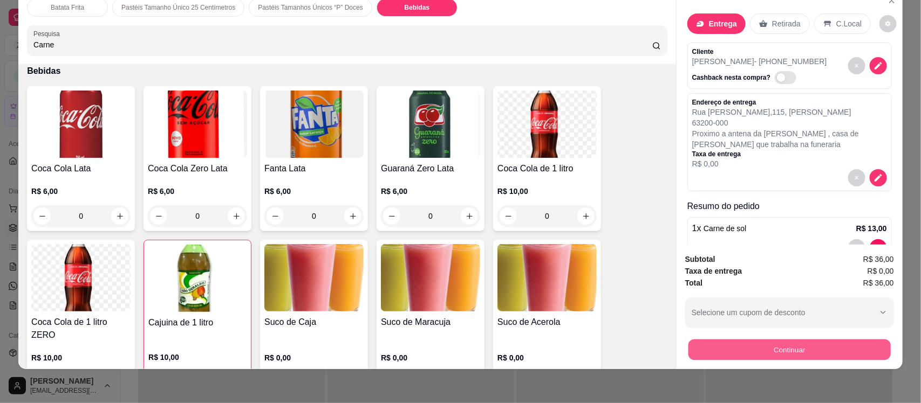
click at [753, 345] on button "Continuar" at bounding box center [789, 349] width 202 height 21
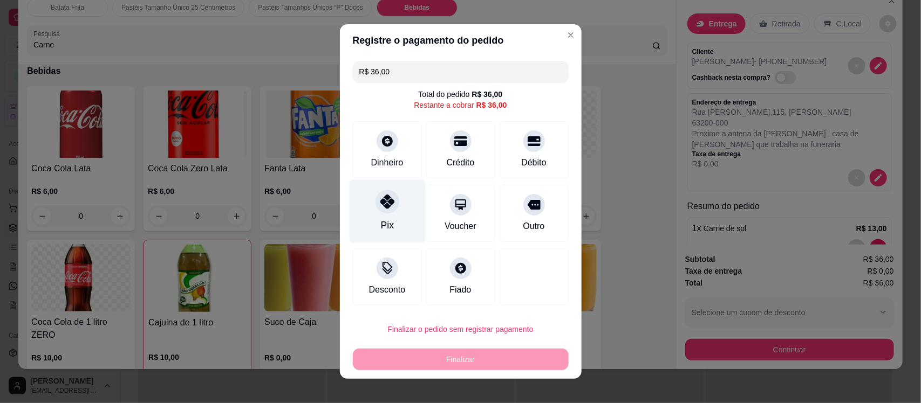
click at [367, 200] on div "Pix" at bounding box center [387, 211] width 76 height 63
type input "R$ 0,00"
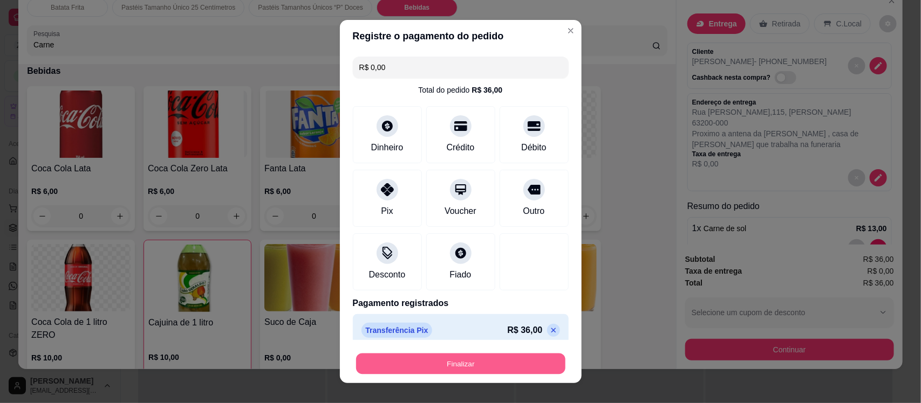
click at [446, 365] on button "Finalizar" at bounding box center [460, 363] width 209 height 21
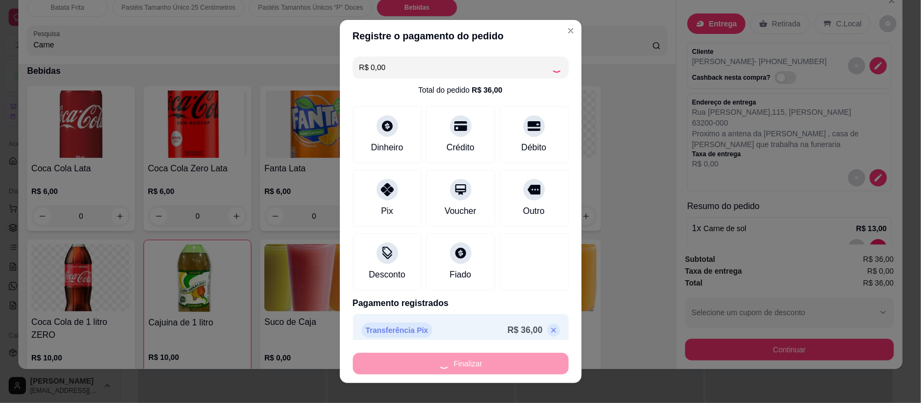
type input "0"
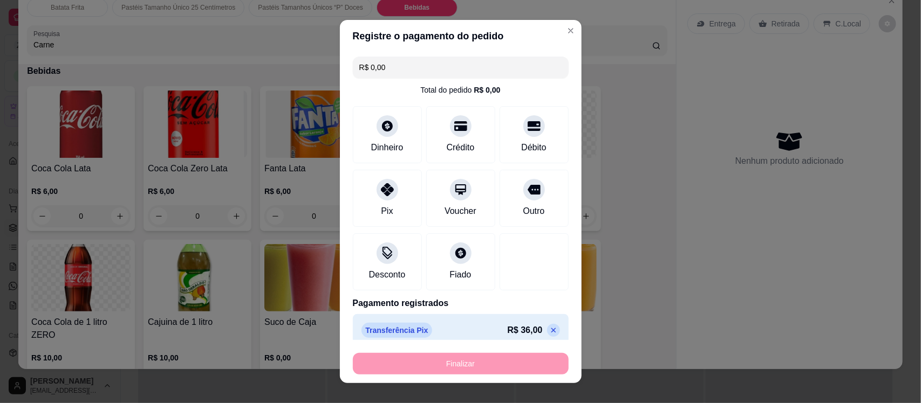
type input "-R$ 36,00"
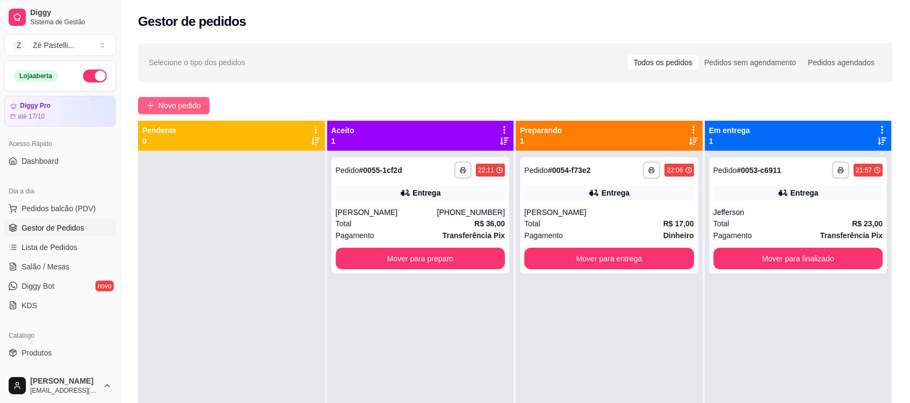
click at [176, 104] on span "Novo pedido" at bounding box center [180, 106] width 43 height 12
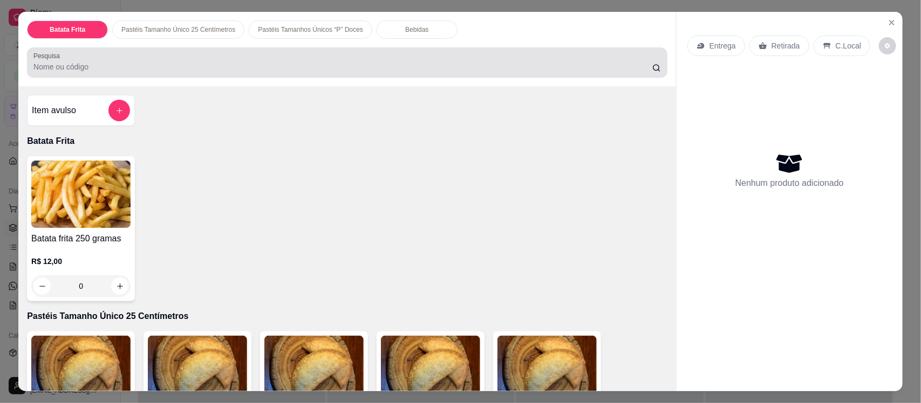
click at [122, 60] on div at bounding box center [346, 63] width 627 height 22
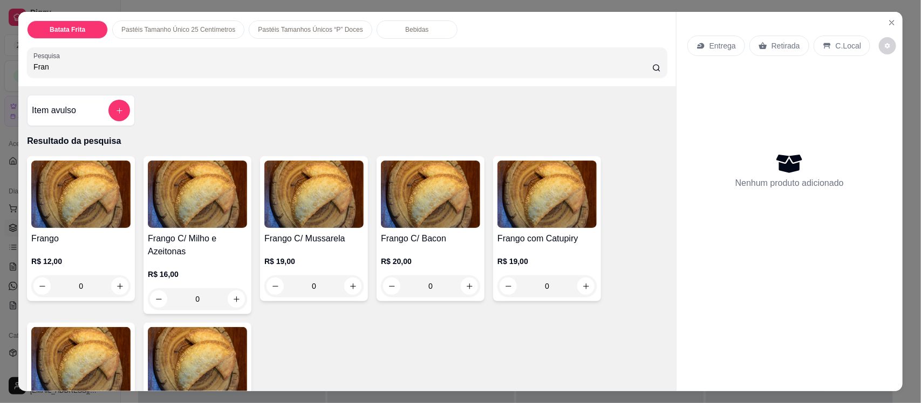
type input "Fran"
click at [330, 237] on h4 "Frango C/ Mussarela" at bounding box center [313, 238] width 99 height 13
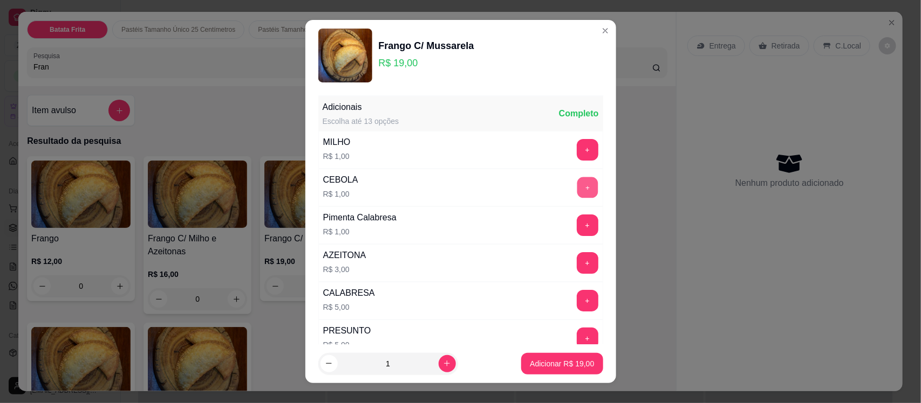
click at [577, 193] on button "+" at bounding box center [587, 187] width 21 height 21
click at [544, 365] on p "Adicionar R$ 20,00" at bounding box center [562, 364] width 63 height 10
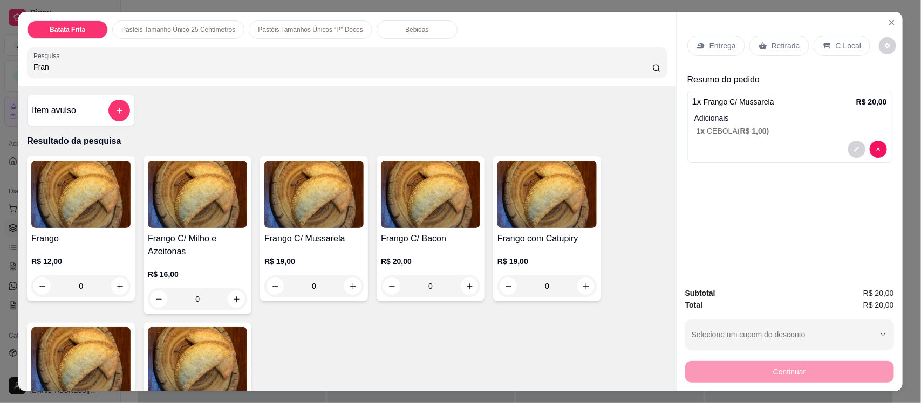
click at [399, 23] on div "Bebidas" at bounding box center [416, 29] width 81 height 18
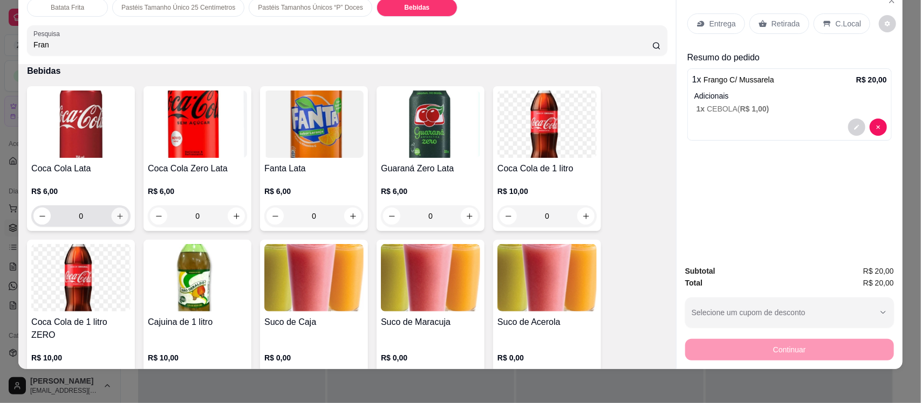
click at [116, 213] on icon "increase-product-quantity" at bounding box center [120, 216] width 8 height 8
type input "1"
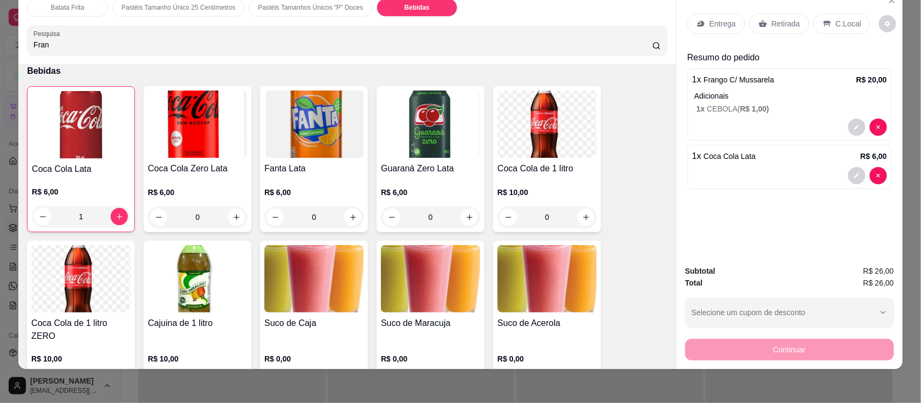
click at [709, 23] on p "Entrega" at bounding box center [722, 23] width 26 height 11
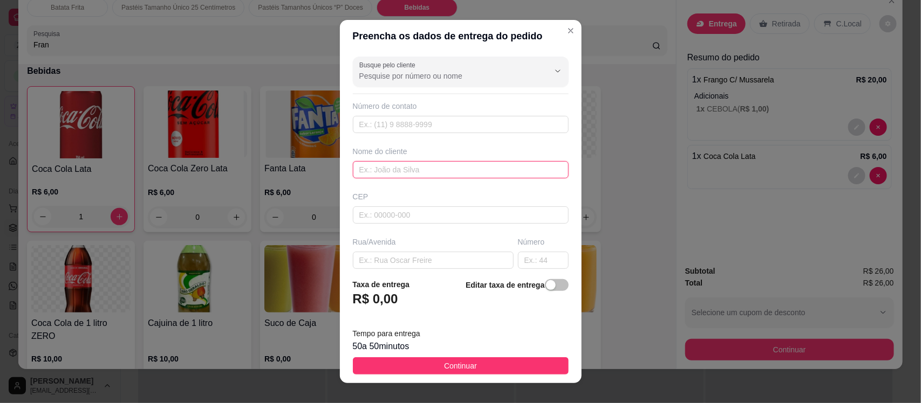
click at [402, 170] on input "text" at bounding box center [461, 169] width 216 height 17
type input "Daiana , casa de mae"
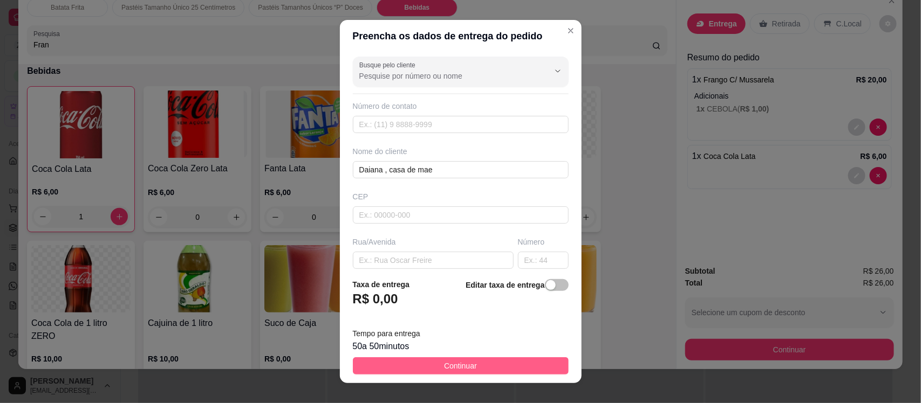
click at [455, 362] on span "Continuar" at bounding box center [460, 366] width 33 height 12
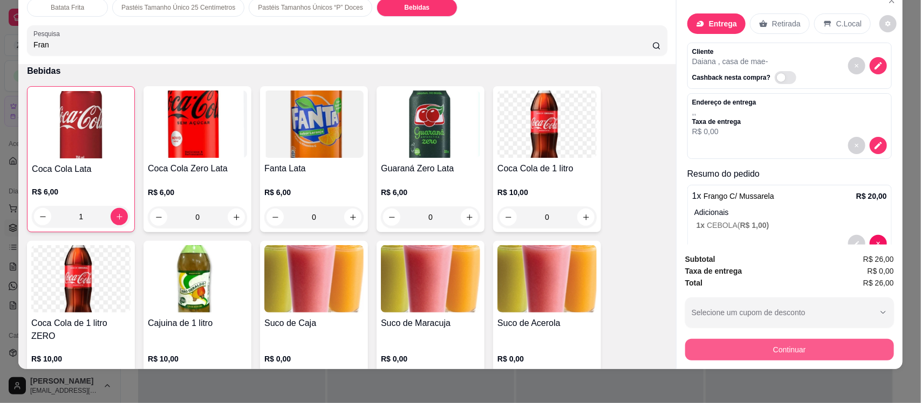
click at [785, 355] on button "Continuar" at bounding box center [789, 350] width 209 height 22
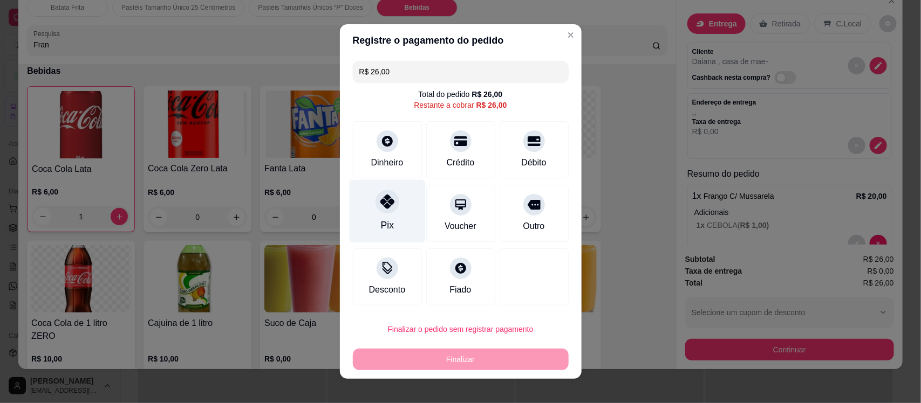
click at [387, 211] on div at bounding box center [387, 202] width 24 height 24
type input "R$ 0,00"
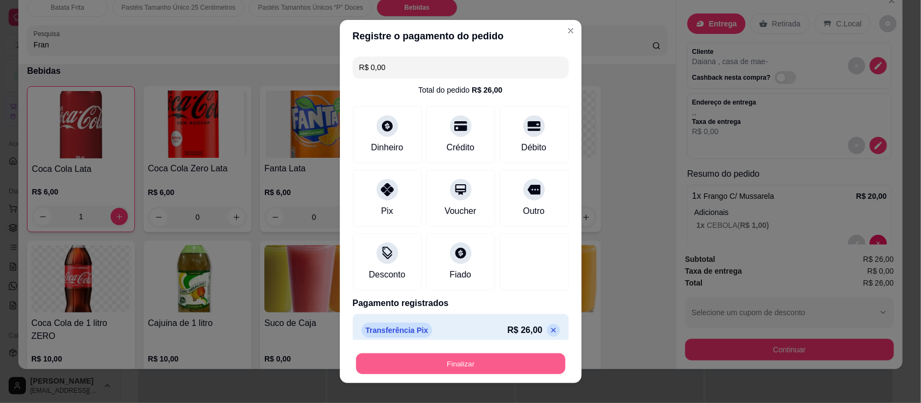
click at [460, 365] on button "Finalizar" at bounding box center [460, 363] width 209 height 21
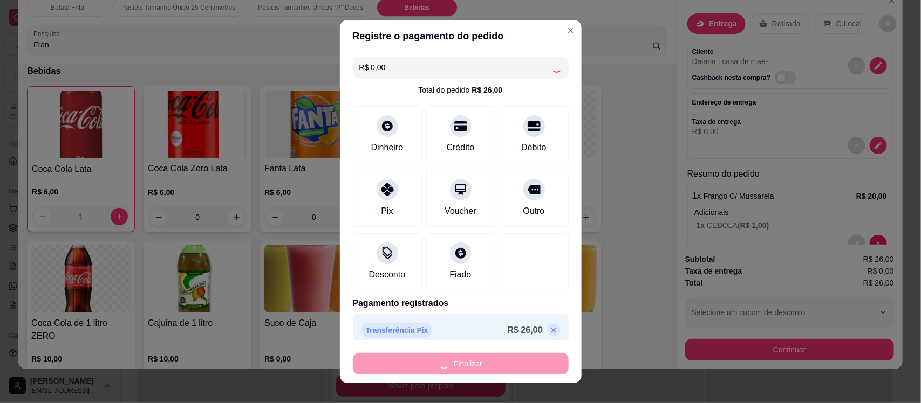
type input "0"
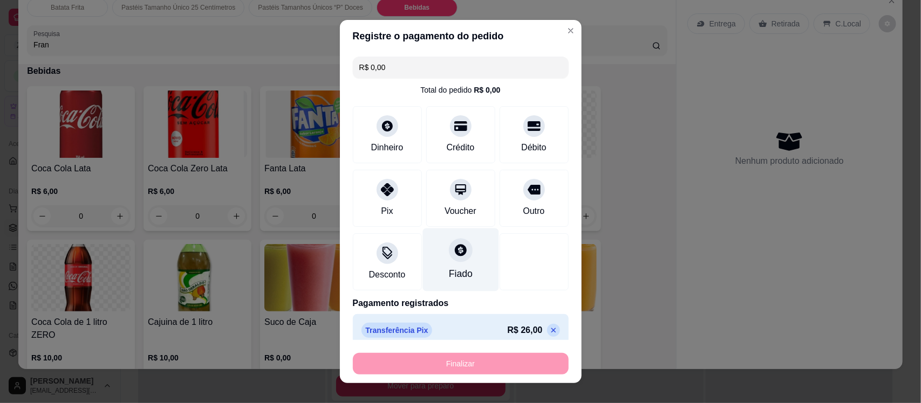
type input "-R$ 26,00"
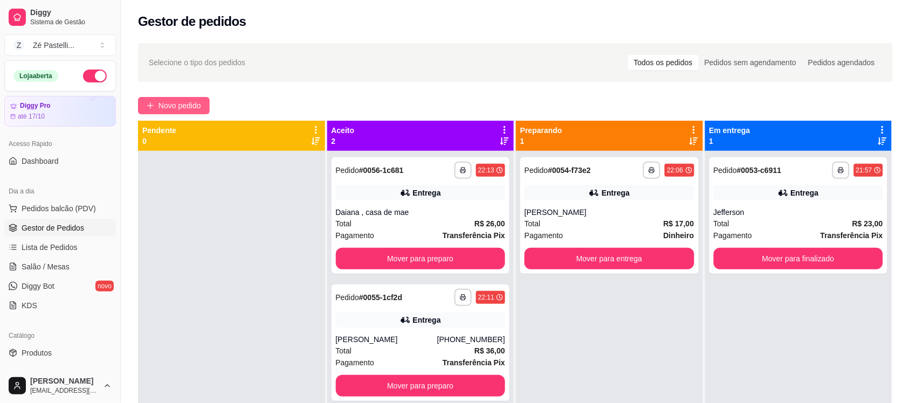
click at [173, 109] on span "Novo pedido" at bounding box center [180, 106] width 43 height 12
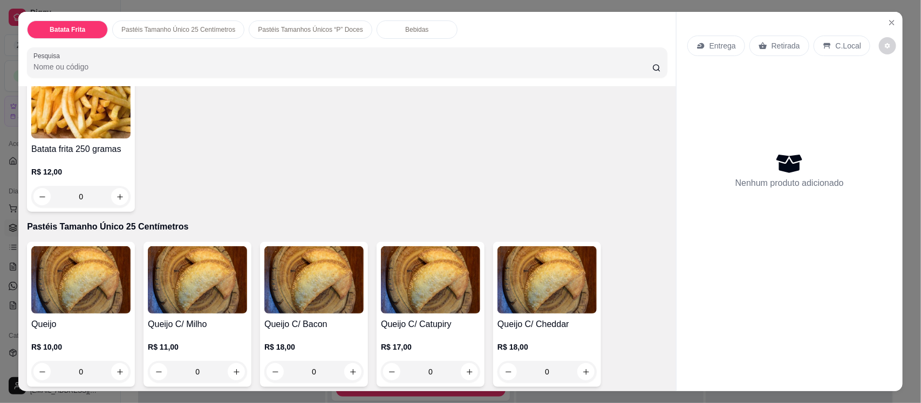
scroll to position [162, 0]
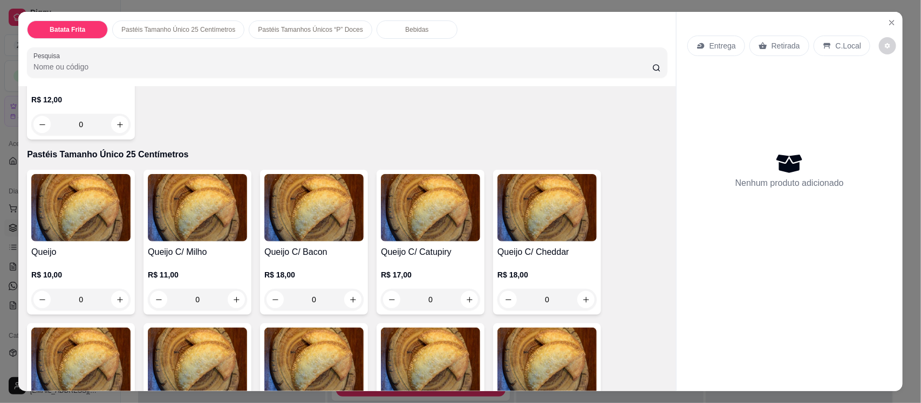
click at [116, 253] on h4 "Queijo" at bounding box center [80, 252] width 99 height 13
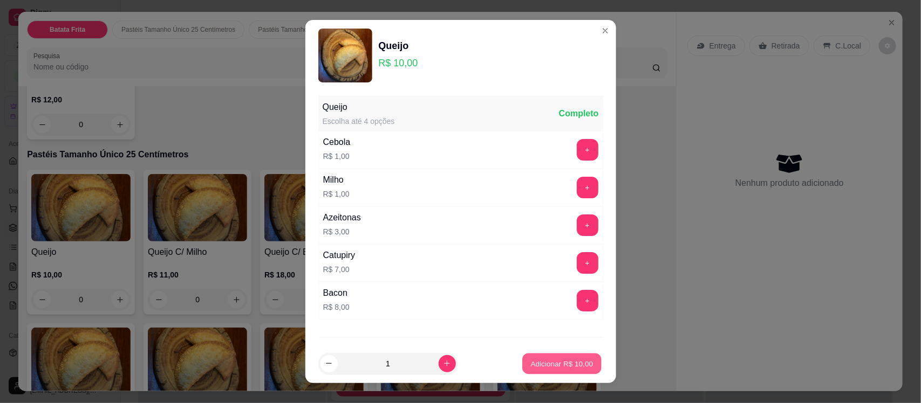
click at [551, 359] on p "Adicionar R$ 10,00" at bounding box center [562, 364] width 63 height 10
type input "1"
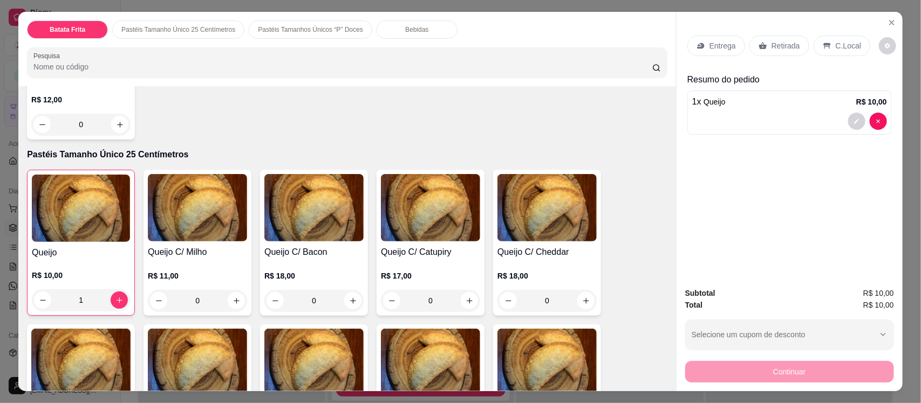
click at [318, 27] on p "Pastéis Tamanhos Únicos “P” Doces" at bounding box center [310, 29] width 105 height 9
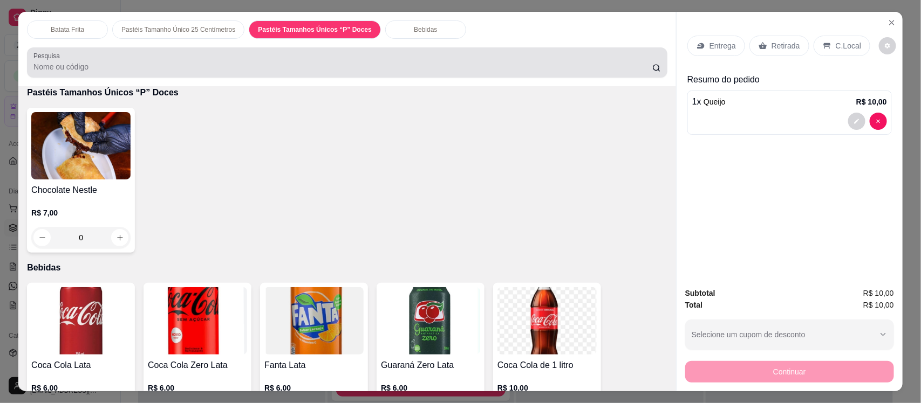
scroll to position [22, 0]
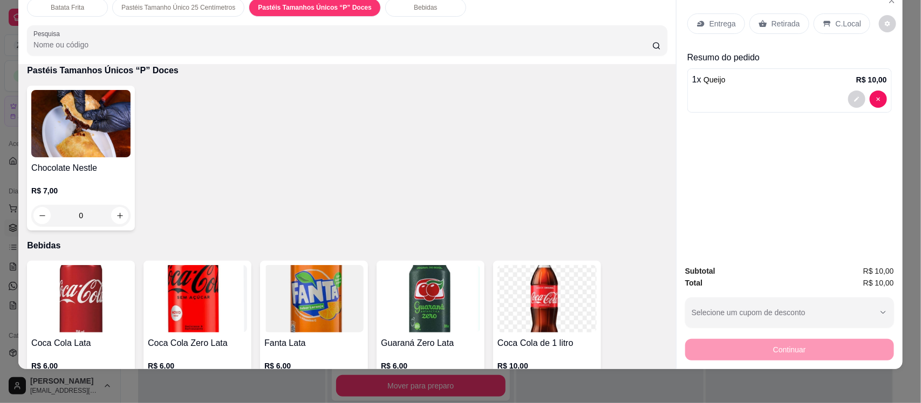
click at [104, 170] on h4 "Chocolate Nestle" at bounding box center [80, 168] width 99 height 13
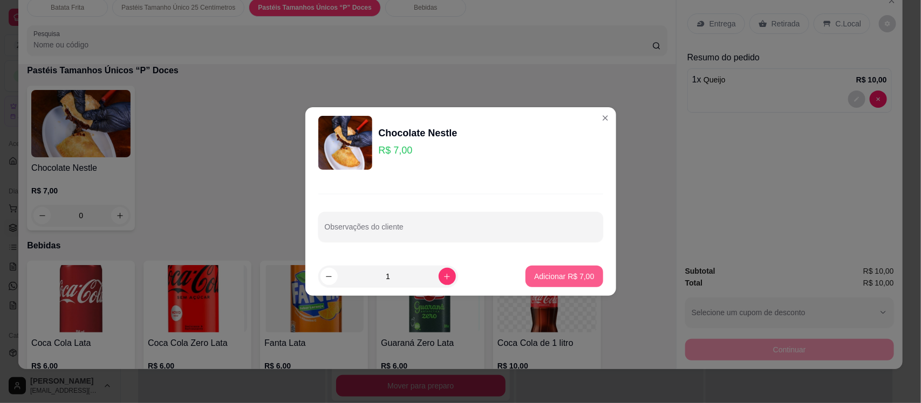
click at [568, 273] on p "Adicionar R$ 7,00" at bounding box center [564, 276] width 60 height 11
type input "1"
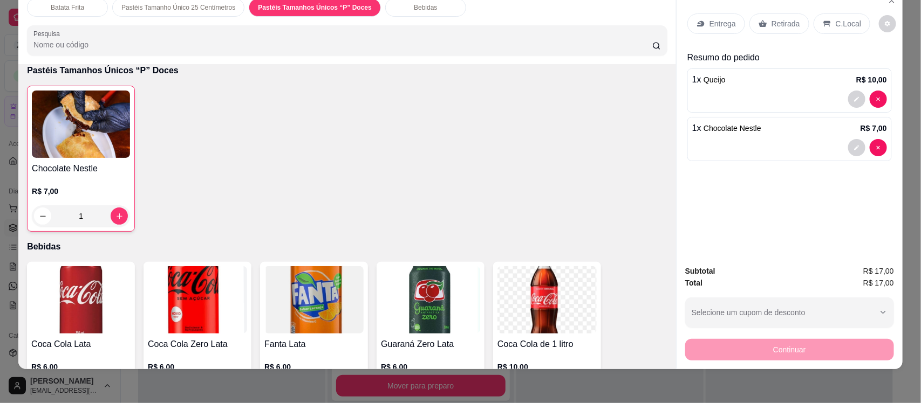
click at [80, 305] on img at bounding box center [80, 299] width 99 height 67
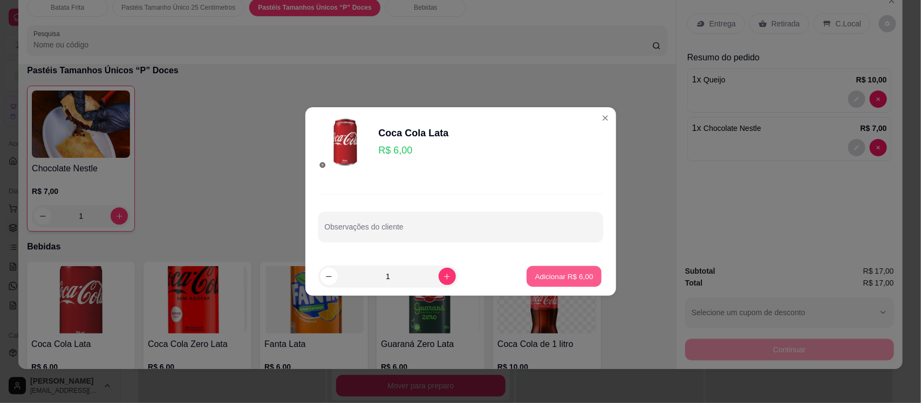
click at [564, 278] on p "Adicionar R$ 6,00" at bounding box center [564, 276] width 58 height 10
type input "1"
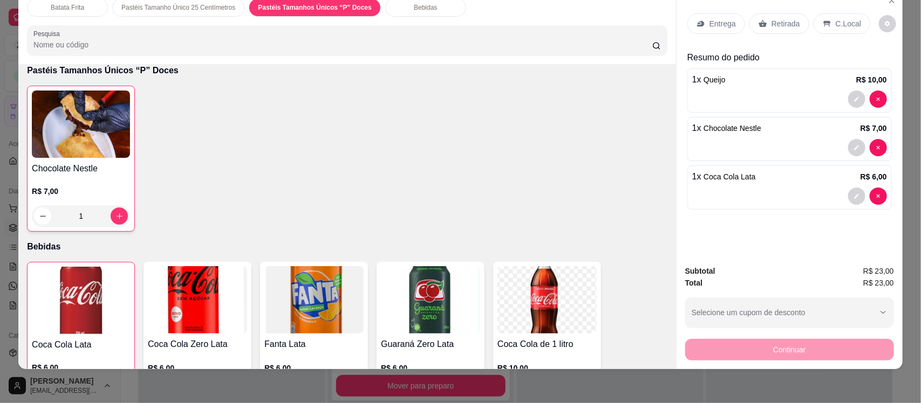
click at [709, 28] on p "Entrega" at bounding box center [722, 23] width 26 height 11
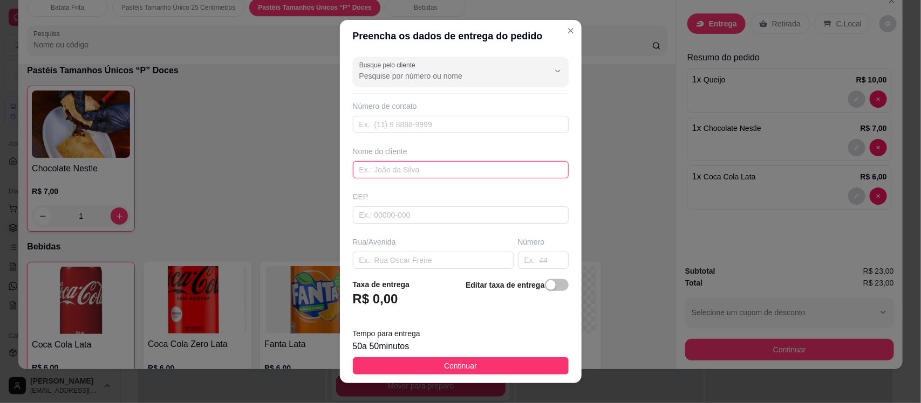
click at [409, 172] on input "text" at bounding box center [461, 169] width 216 height 17
type input "[PERSON_NAME]"
click at [413, 265] on input "text" at bounding box center [433, 260] width 161 height 17
type input "Rua [PERSON_NAME]"
click at [530, 259] on input "text" at bounding box center [543, 260] width 51 height 17
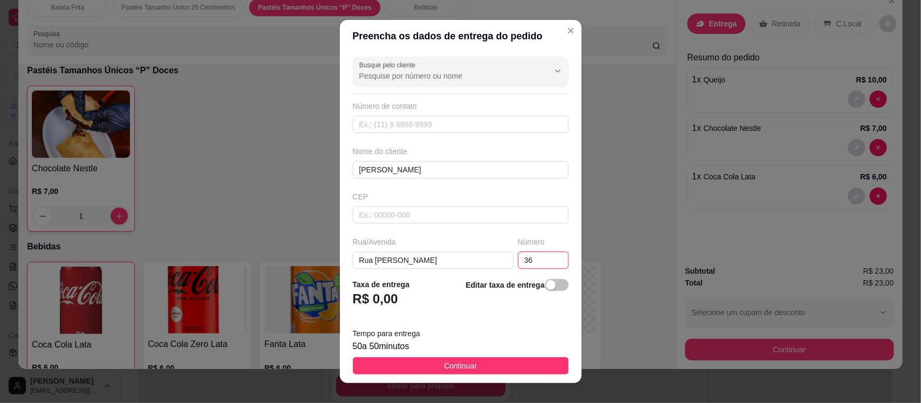
type input "36"
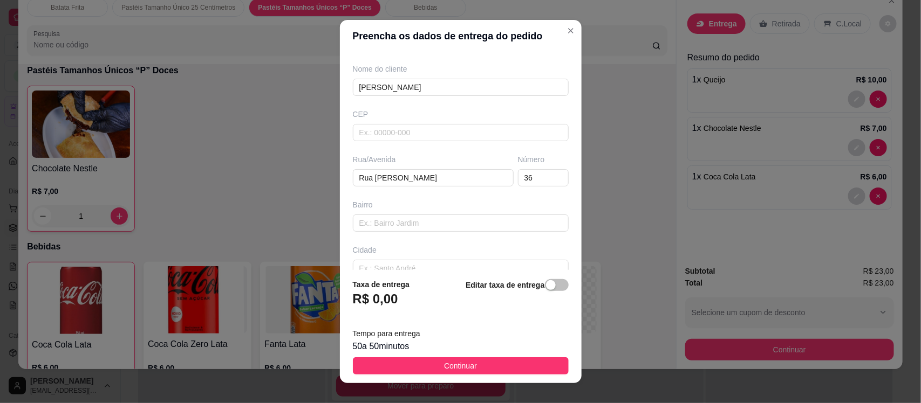
scroll to position [147, 0]
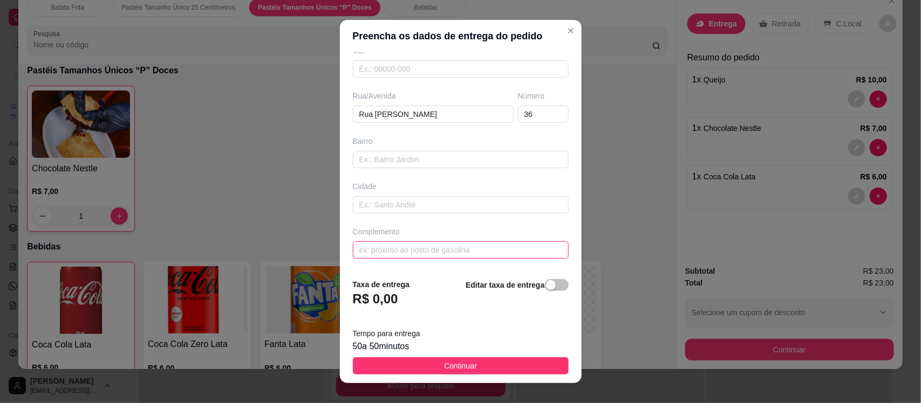
click at [429, 251] on input "text" at bounding box center [461, 250] width 216 height 17
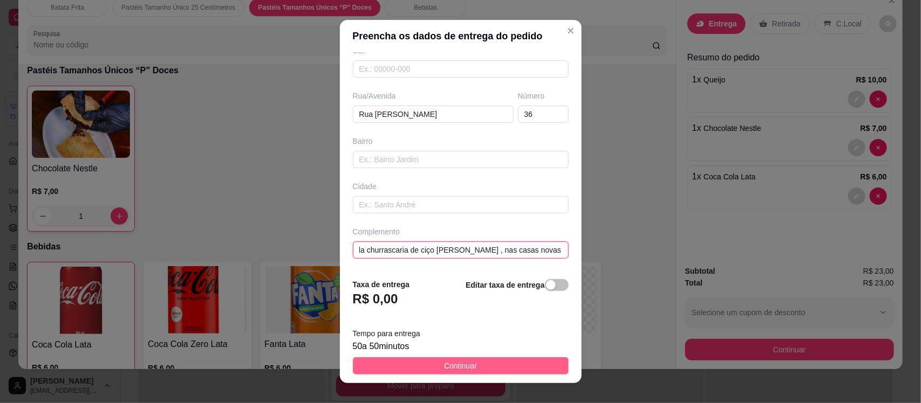
type input "Por tras da churrascaria de ciço [PERSON_NAME] , nas casas novas da caixa"
click at [429, 368] on button "Continuar" at bounding box center [461, 366] width 216 height 17
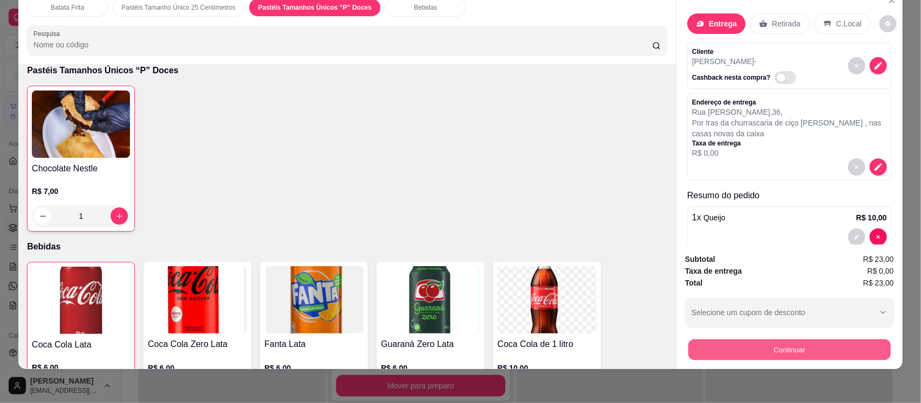
click at [770, 351] on button "Continuar" at bounding box center [789, 349] width 202 height 21
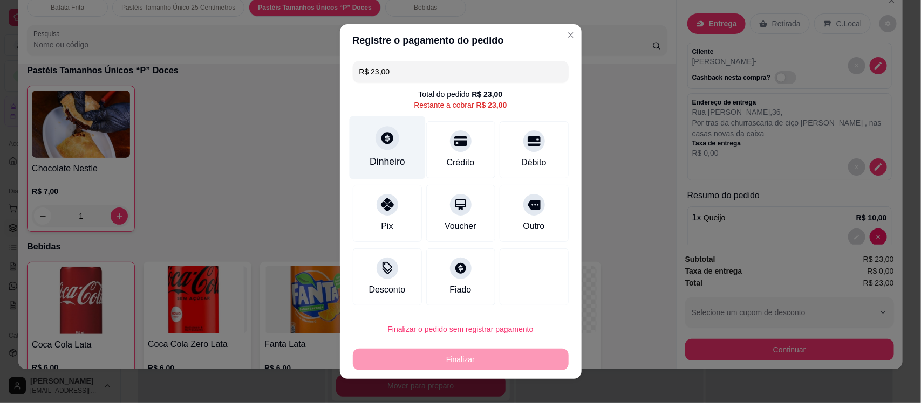
click at [383, 159] on div "Dinheiro" at bounding box center [387, 162] width 36 height 14
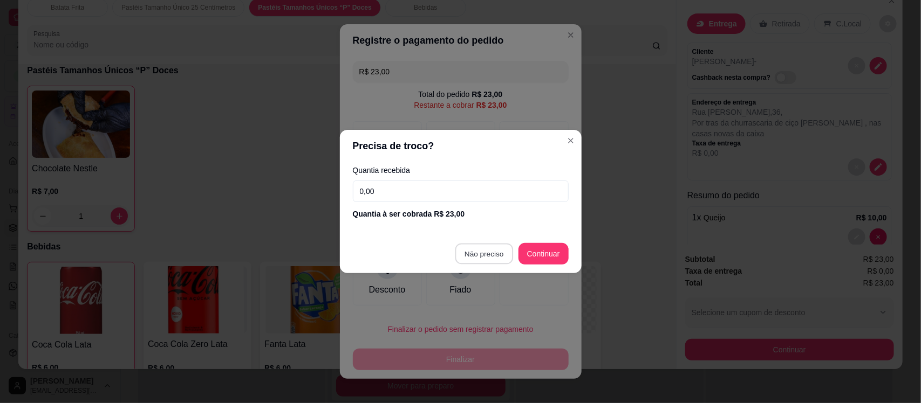
type input "R$ 0,00"
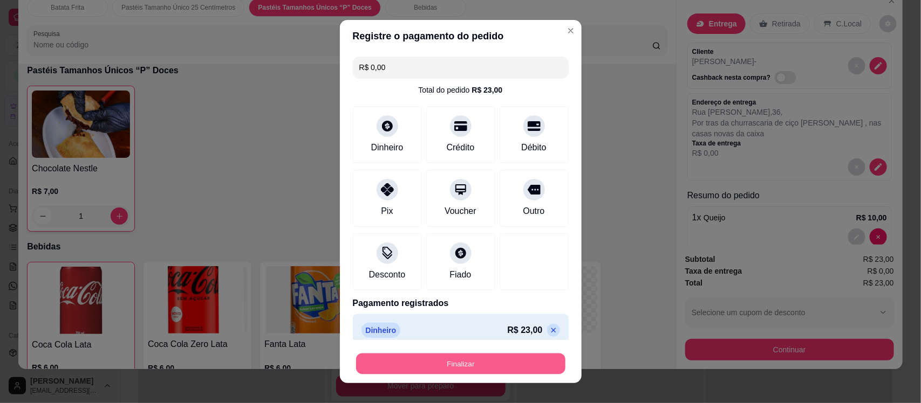
click at [463, 360] on button "Finalizar" at bounding box center [460, 363] width 209 height 21
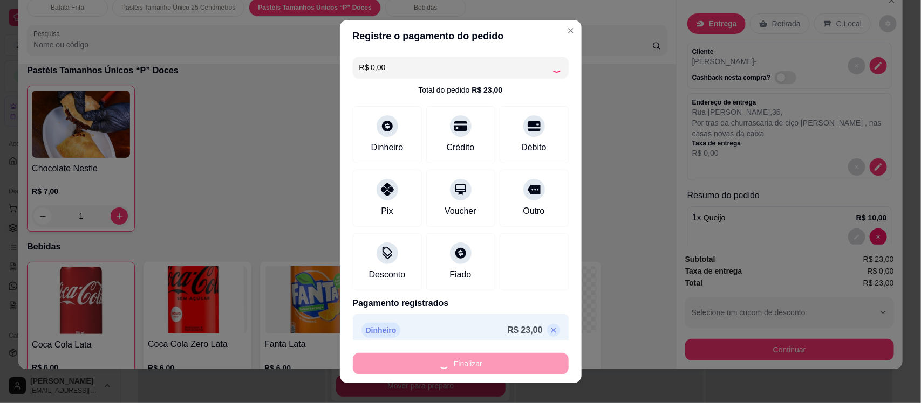
type input "0"
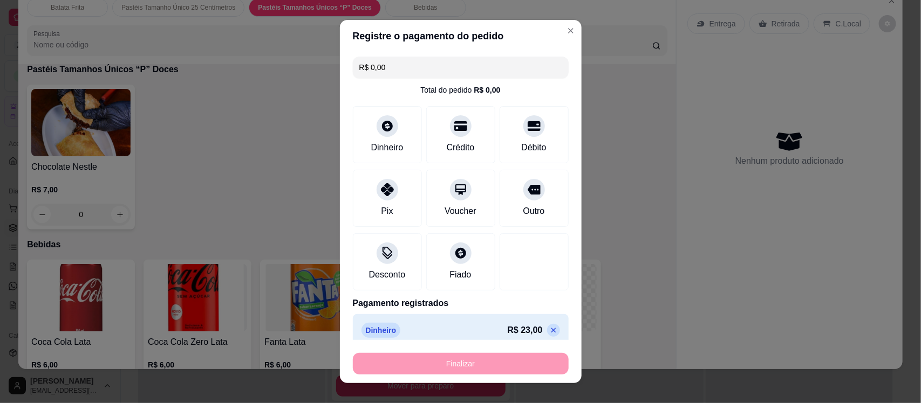
type input "-R$ 23,00"
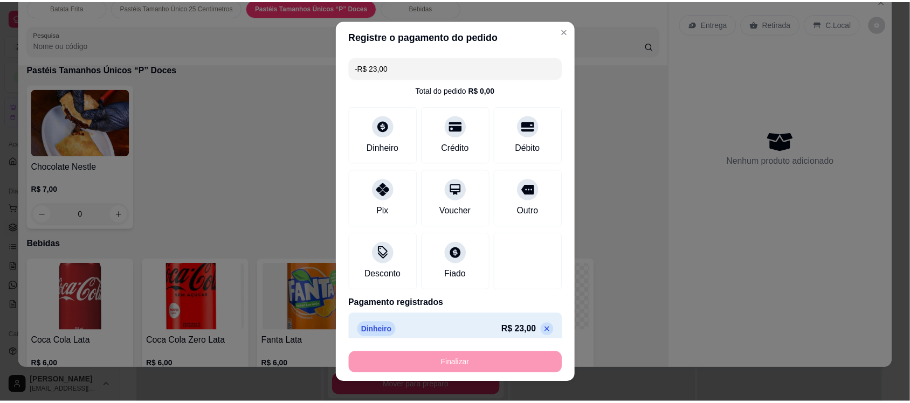
scroll to position [1706, 0]
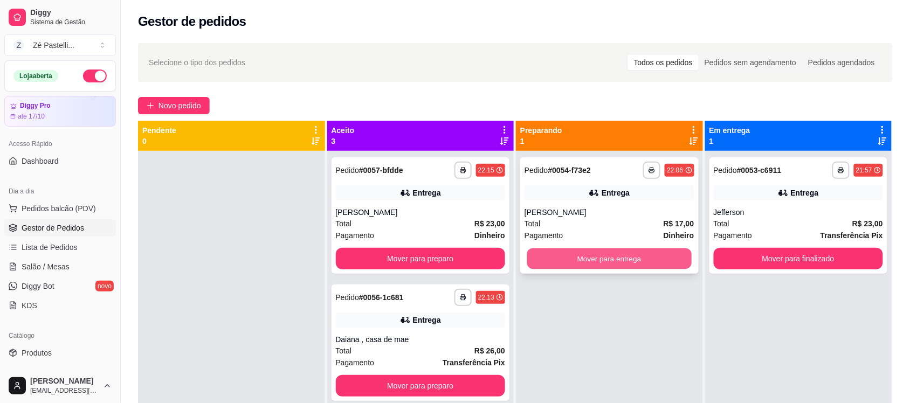
click at [570, 252] on button "Mover para entrega" at bounding box center [609, 259] width 164 height 21
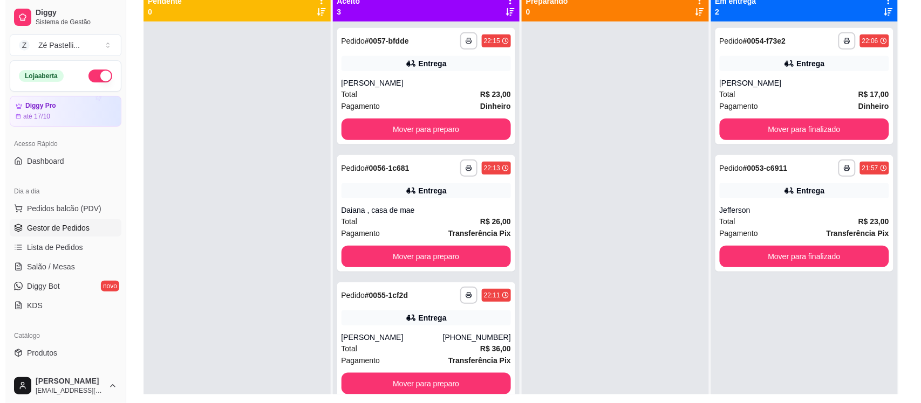
scroll to position [108, 0]
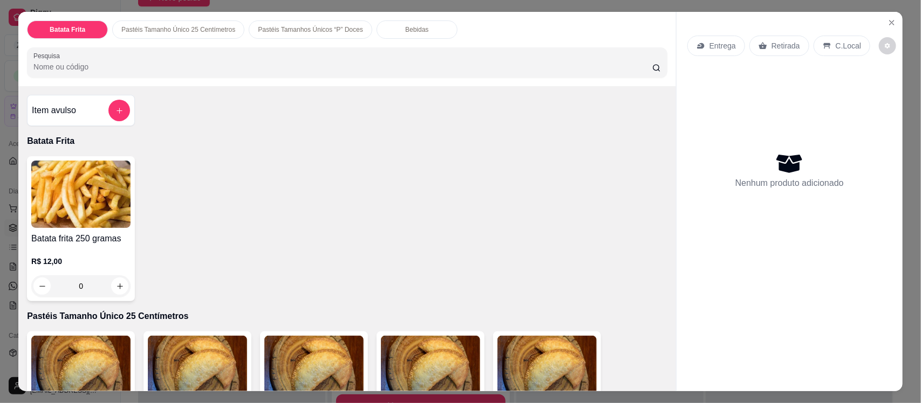
click at [85, 188] on img at bounding box center [80, 194] width 99 height 67
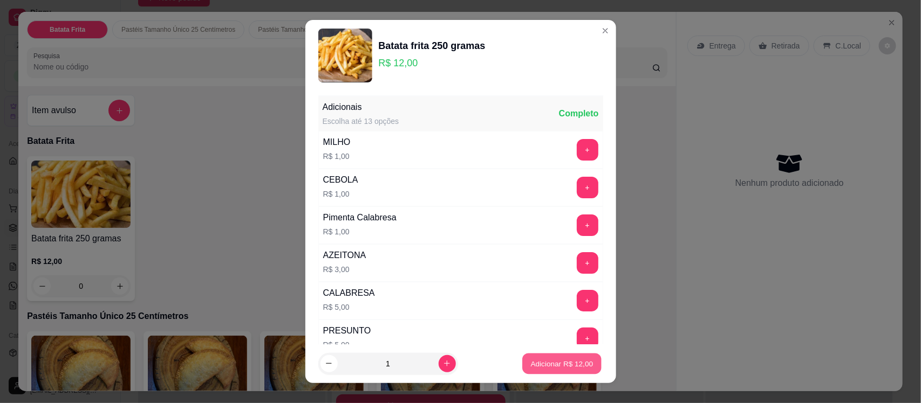
click at [560, 367] on p "Adicionar R$ 12,00" at bounding box center [562, 364] width 63 height 10
type input "1"
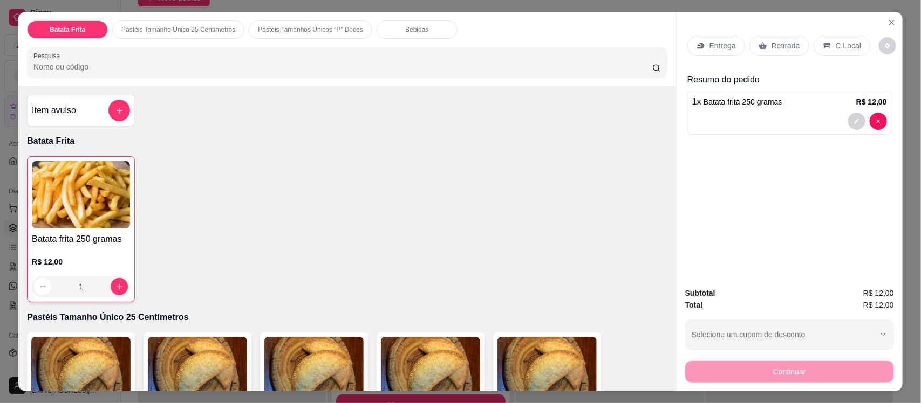
click at [298, 26] on p "Pastéis Tamanhos Únicos “P” Doces" at bounding box center [310, 29] width 105 height 9
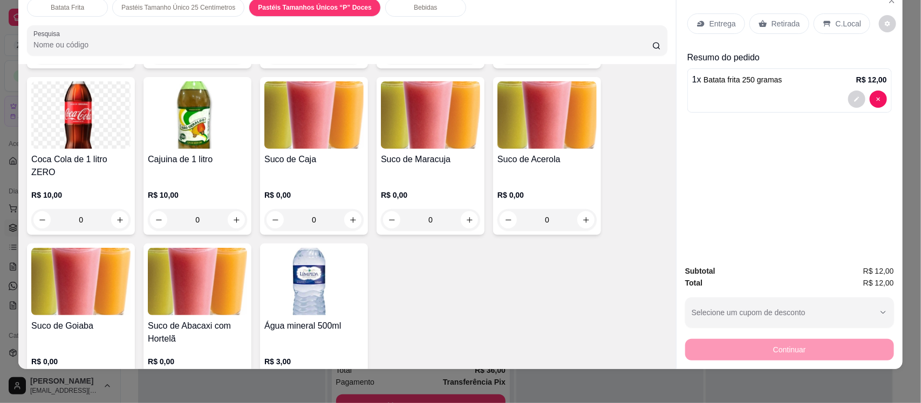
scroll to position [2074, 0]
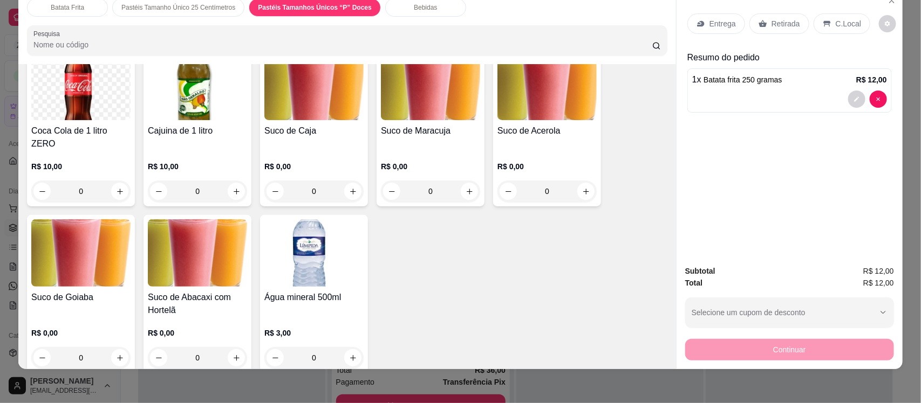
click at [529, 106] on img at bounding box center [546, 86] width 99 height 67
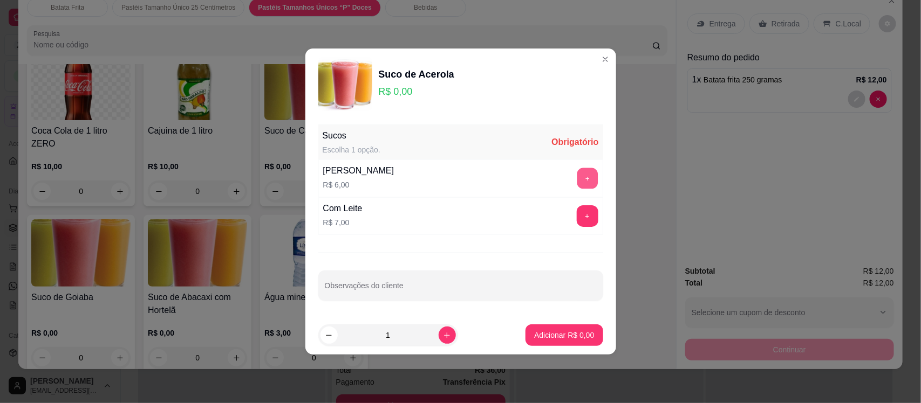
click at [577, 177] on button "+" at bounding box center [587, 178] width 21 height 21
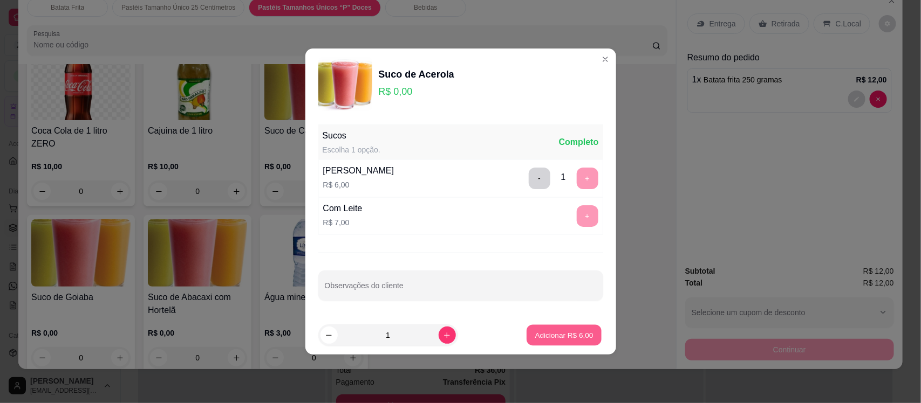
click at [549, 340] on p "Adicionar R$ 6,00" at bounding box center [564, 335] width 58 height 10
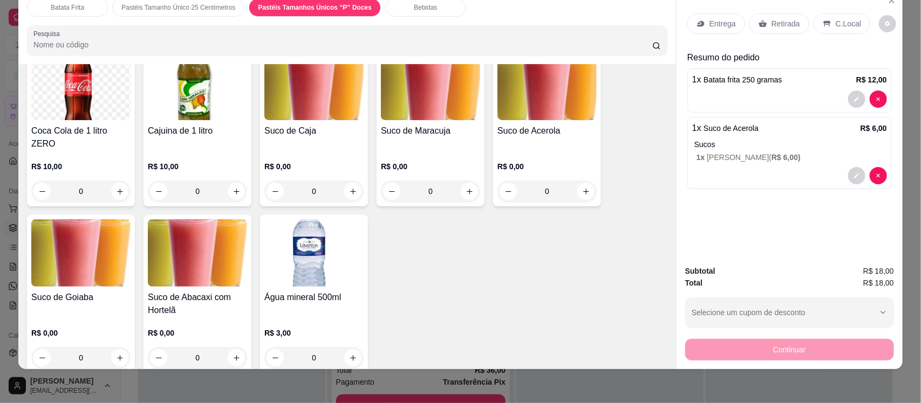
click at [709, 26] on p "Entrega" at bounding box center [722, 23] width 26 height 11
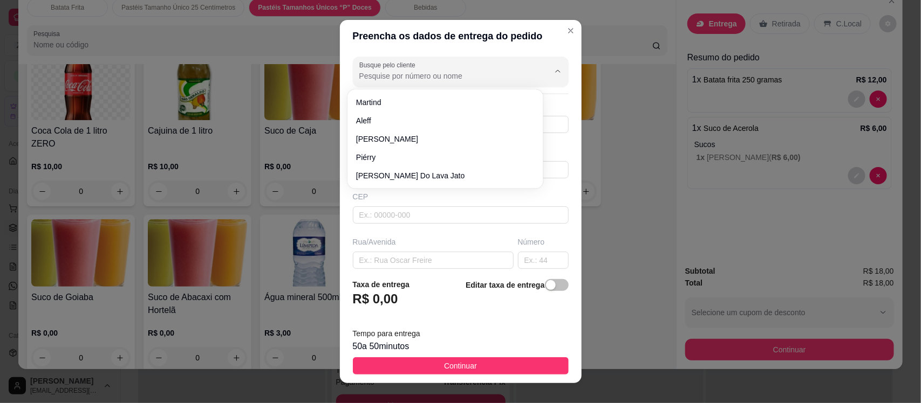
click at [423, 72] on input "Busque pelo cliente" at bounding box center [445, 76] width 173 height 11
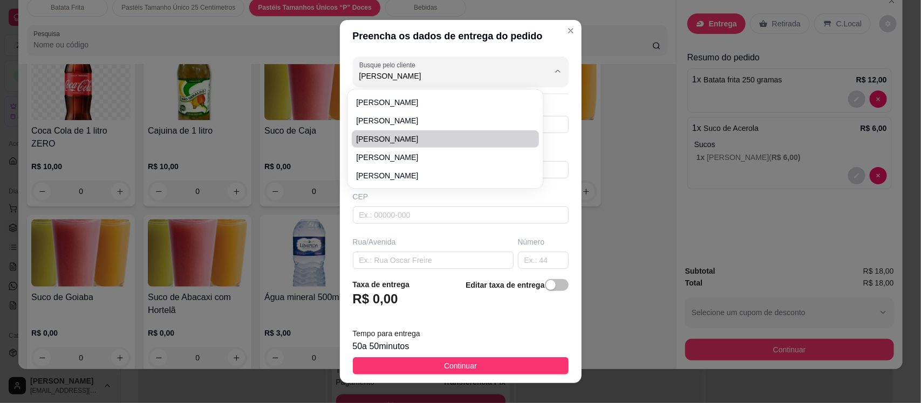
click at [419, 136] on span "[PERSON_NAME]" at bounding box center [440, 139] width 168 height 11
type input "[PERSON_NAME]"
type input "8899397785"
type input "[PERSON_NAME]"
type input "63200000"
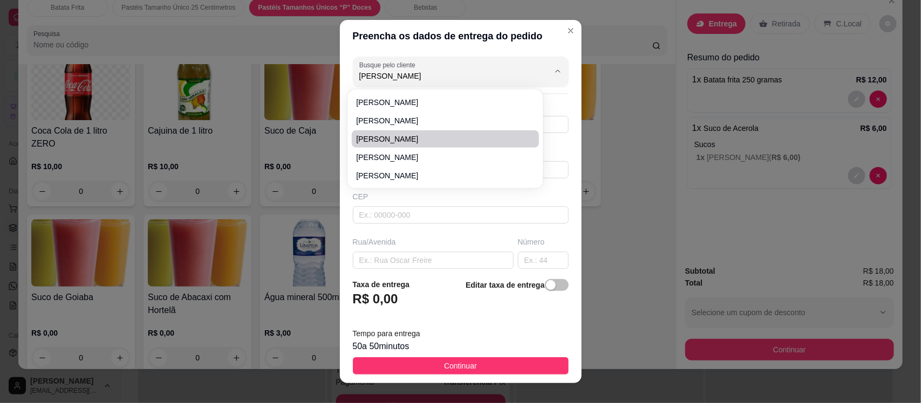
type input "[PERSON_NAME]"
type input "266"
type input "Centro"
type input "Missão Velha"
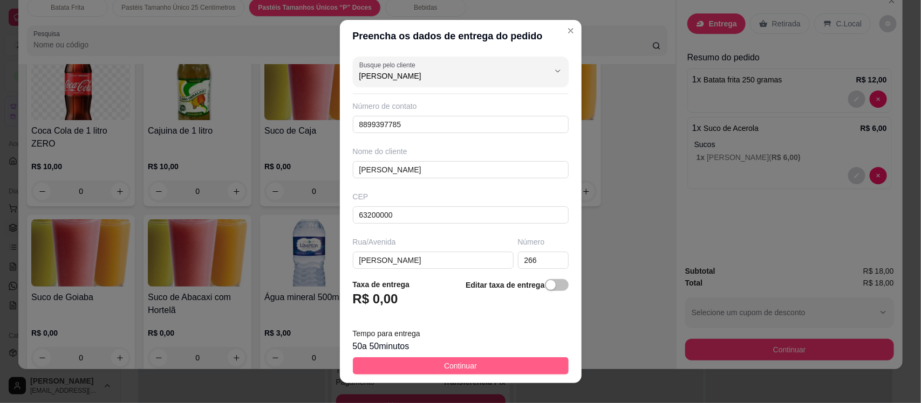
type input "[PERSON_NAME]"
click at [446, 364] on span "Continuar" at bounding box center [460, 366] width 33 height 12
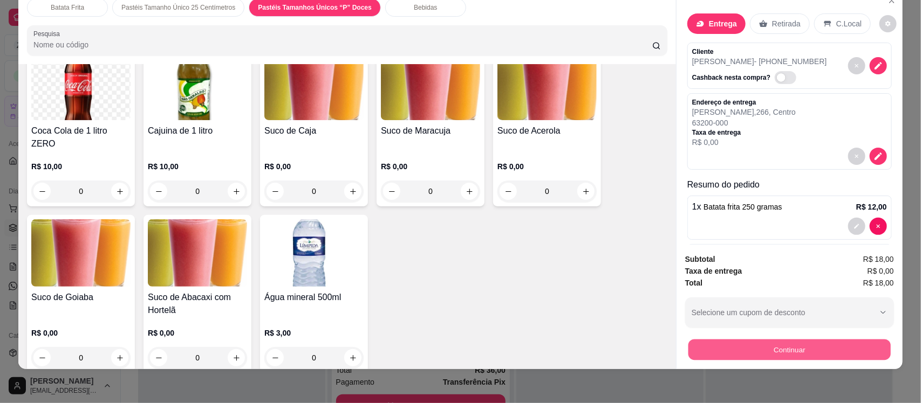
click at [769, 345] on button "Continuar" at bounding box center [789, 349] width 202 height 21
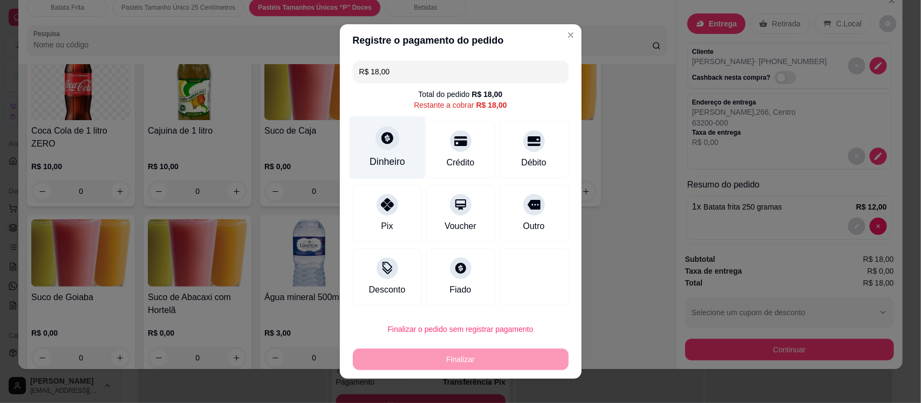
click at [383, 152] on div "Dinheiro" at bounding box center [387, 147] width 76 height 63
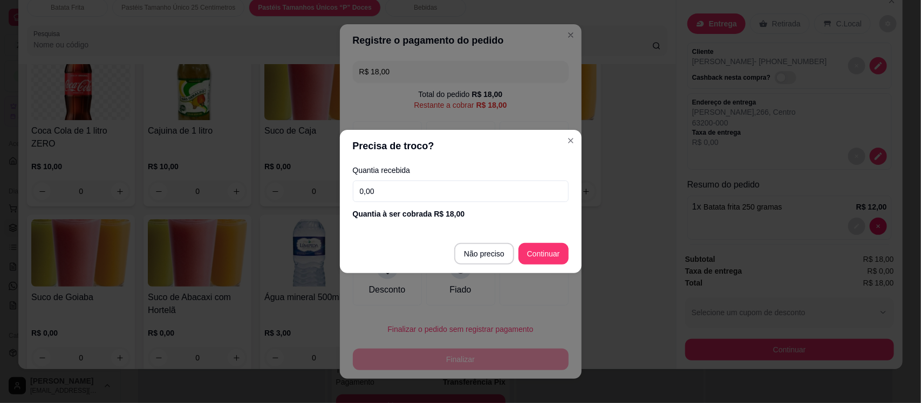
click at [397, 188] on input "0,00" at bounding box center [461, 192] width 216 height 22
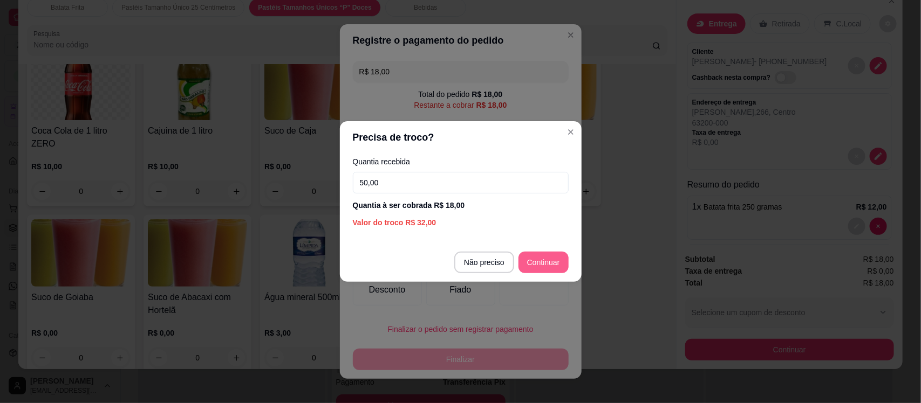
type input "50,00"
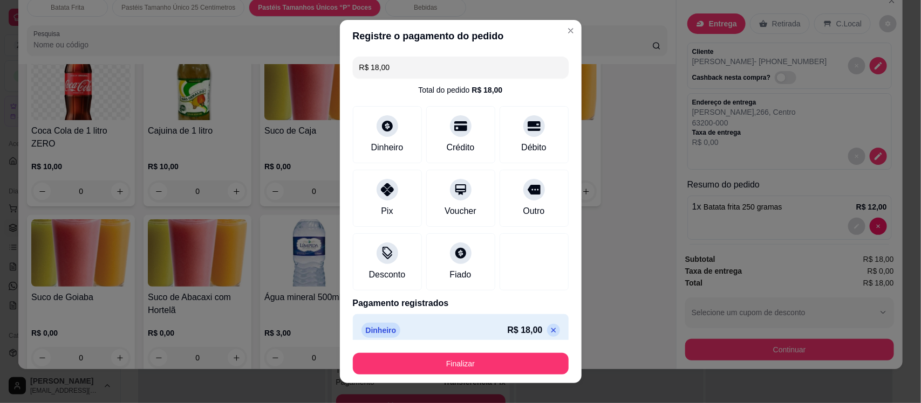
type input "R$ 0,00"
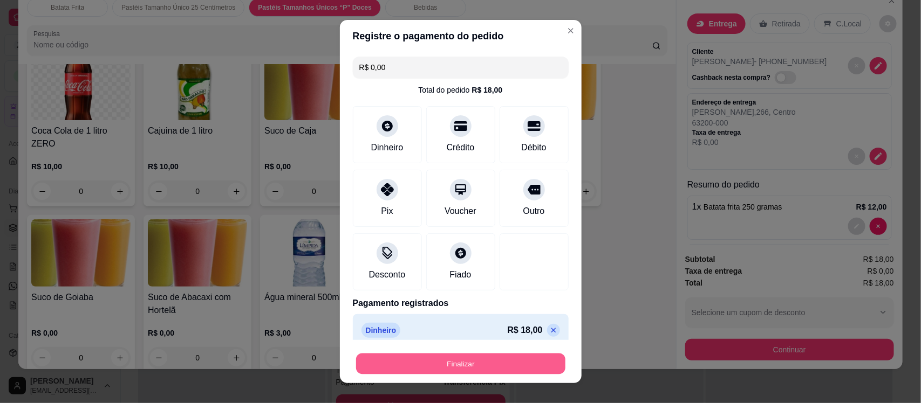
click at [481, 363] on button "Finalizar" at bounding box center [460, 363] width 209 height 21
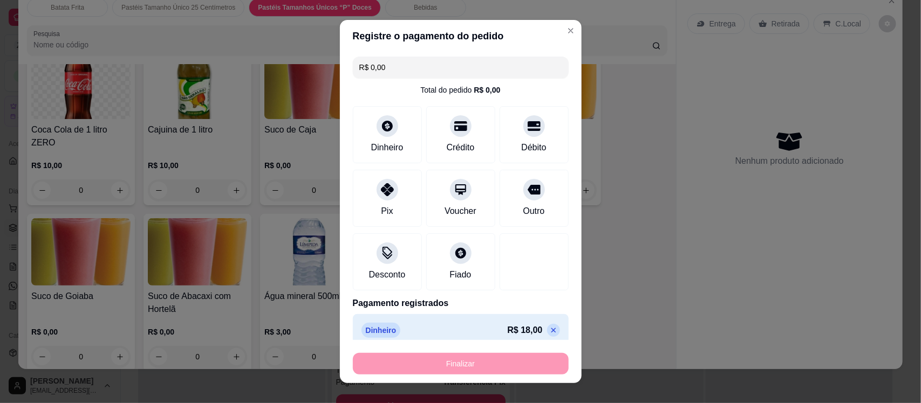
type input "0"
type input "-R$ 18,00"
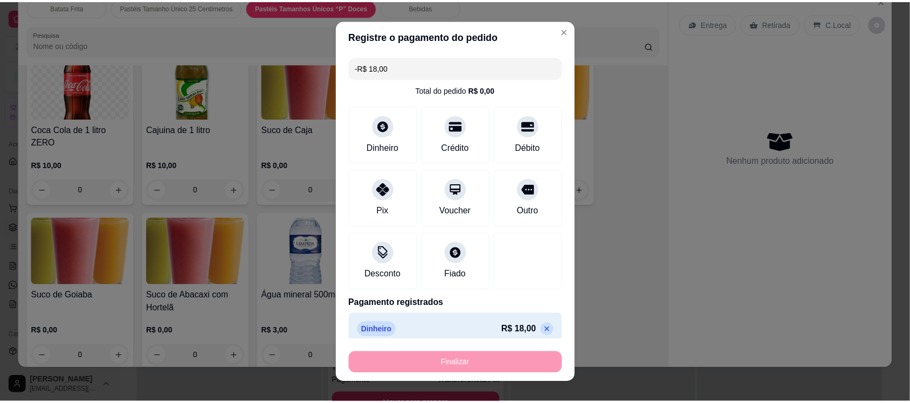
scroll to position [2072, 0]
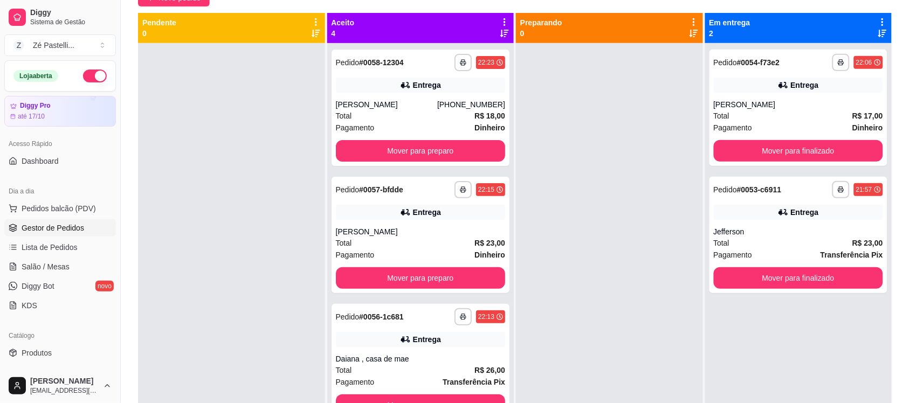
click at [499, 389] on div "**********" at bounding box center [420, 244] width 187 height 403
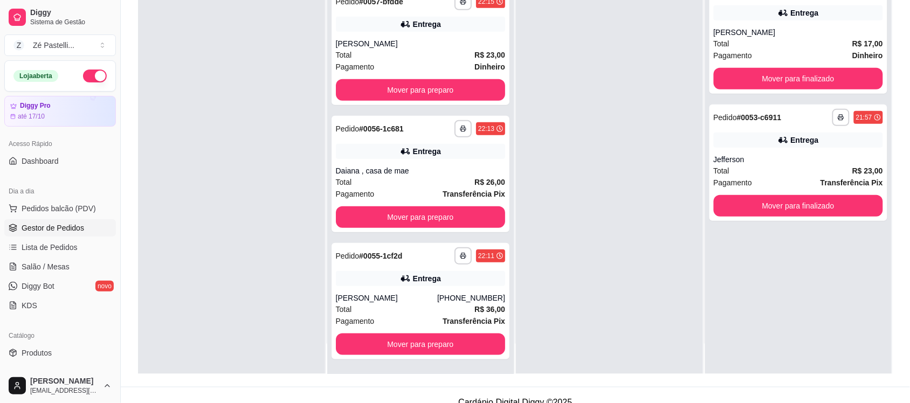
scroll to position [164, 0]
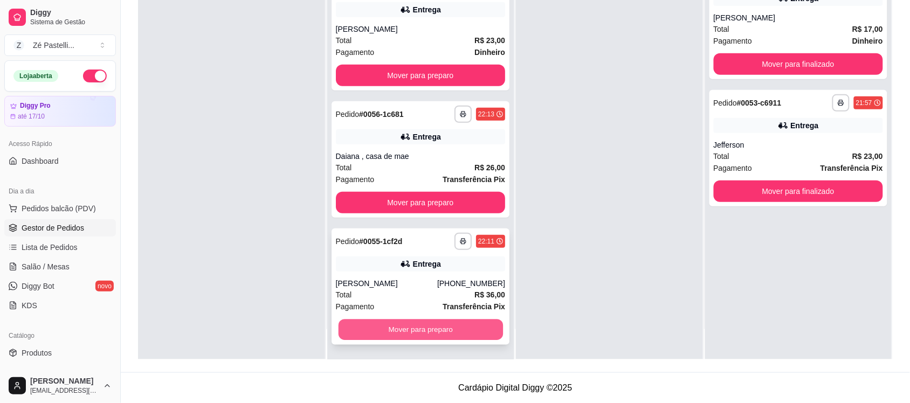
click at [424, 325] on button "Mover para preparo" at bounding box center [420, 330] width 164 height 21
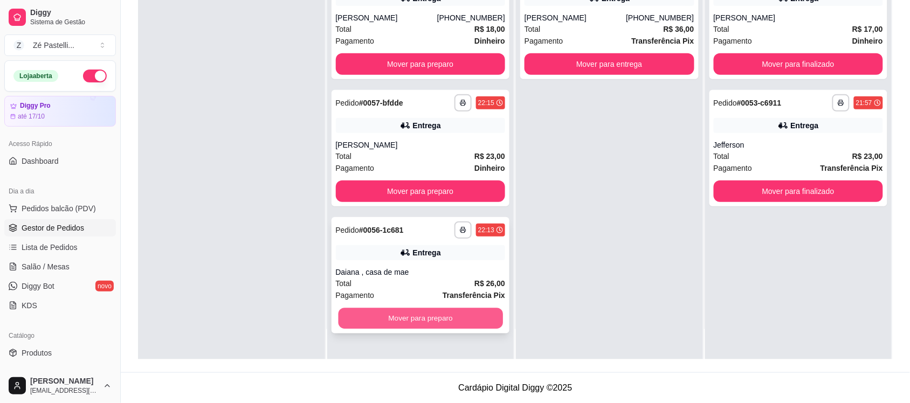
click at [419, 313] on button "Mover para preparo" at bounding box center [420, 318] width 164 height 21
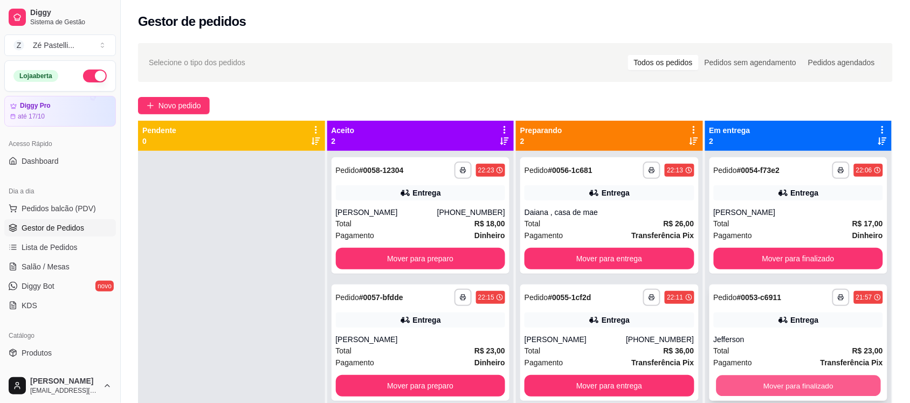
click at [784, 379] on button "Mover para finalizado" at bounding box center [798, 386] width 164 height 21
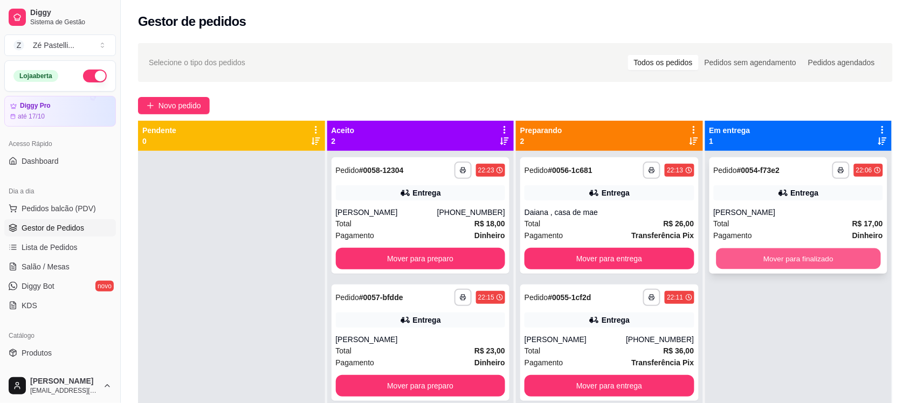
click at [756, 259] on button "Mover para finalizado" at bounding box center [798, 259] width 164 height 21
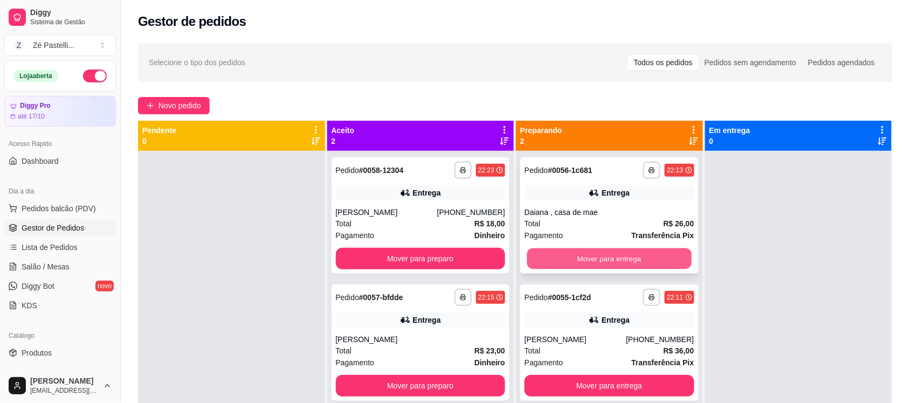
click at [591, 250] on button "Mover para entrega" at bounding box center [609, 259] width 164 height 21
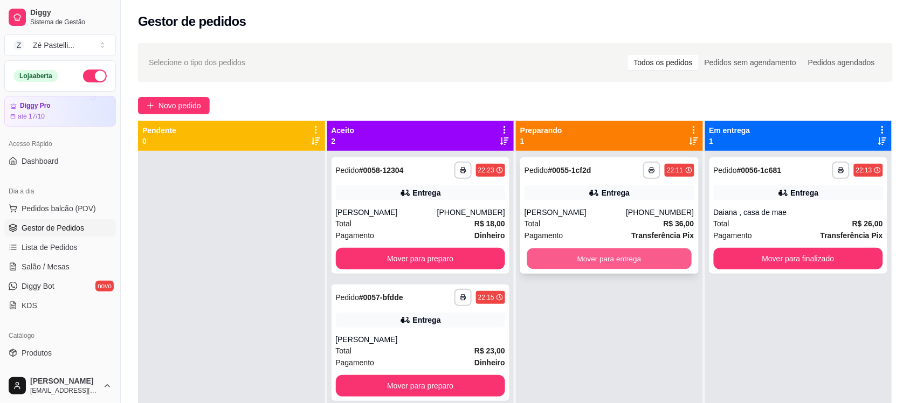
click at [591, 256] on button "Mover para entrega" at bounding box center [609, 259] width 164 height 21
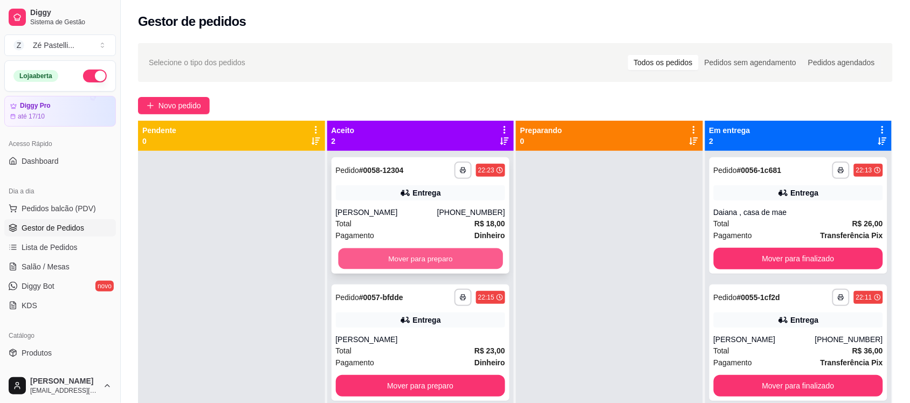
click at [430, 252] on button "Mover para preparo" at bounding box center [420, 259] width 164 height 21
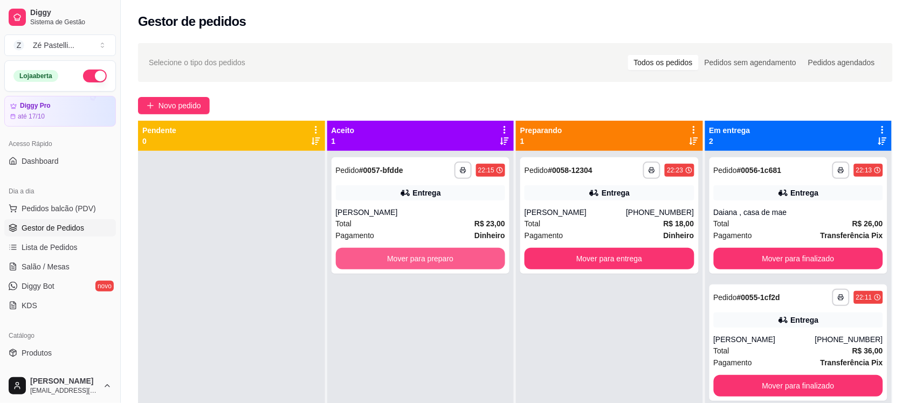
click at [430, 252] on button "Mover para preparo" at bounding box center [421, 259] width 170 height 22
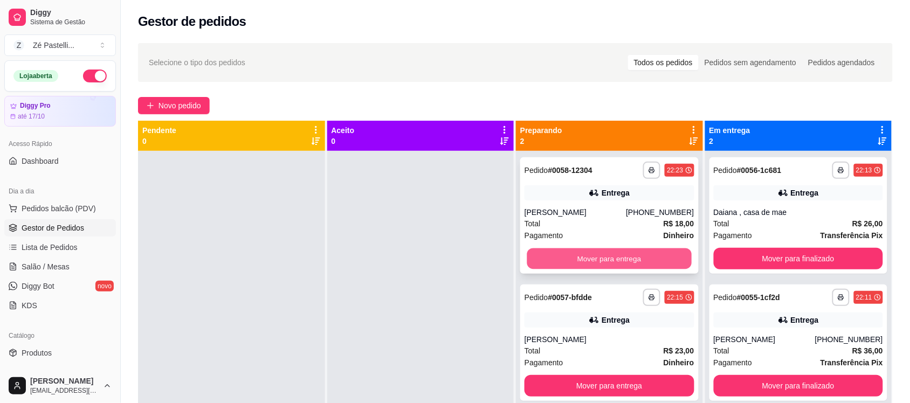
click at [573, 260] on button "Mover para entrega" at bounding box center [609, 259] width 164 height 21
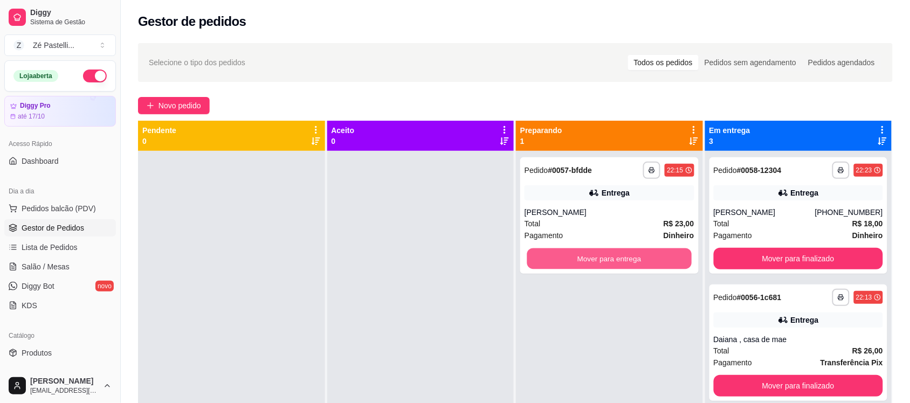
click at [573, 260] on button "Mover para entrega" at bounding box center [609, 259] width 164 height 21
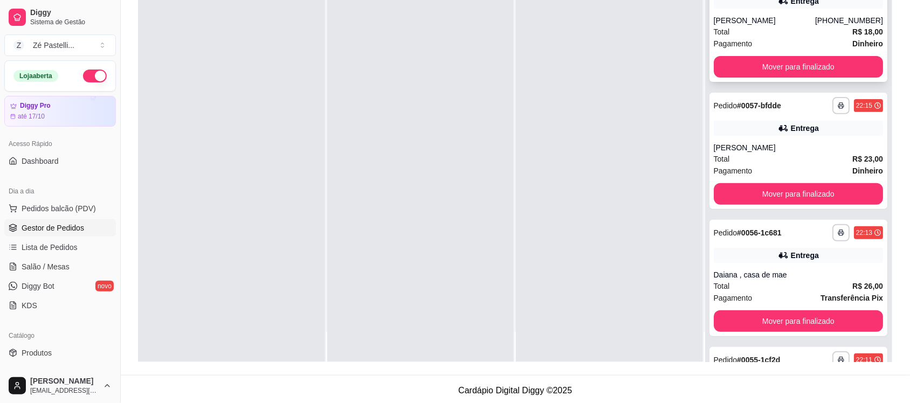
scroll to position [164, 0]
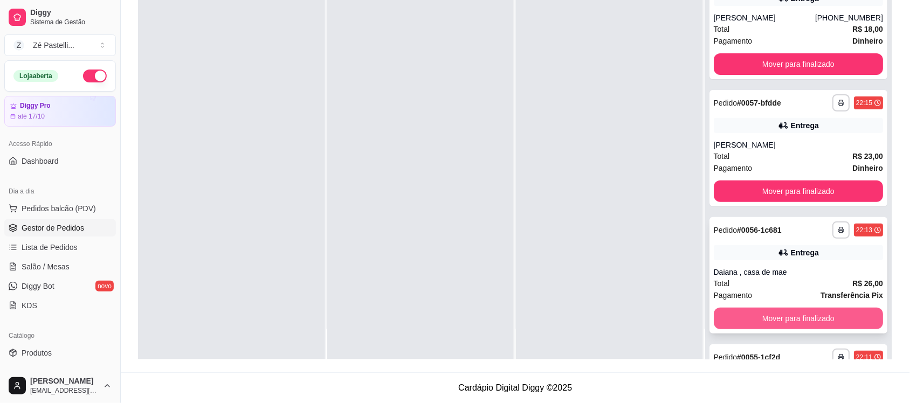
click at [786, 319] on button "Mover para finalizado" at bounding box center [799, 319] width 170 height 22
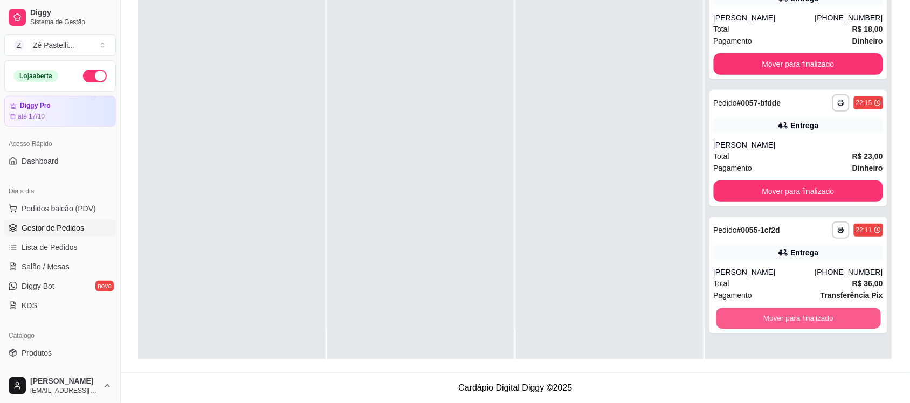
click at [786, 319] on button "Mover para finalizado" at bounding box center [798, 318] width 164 height 21
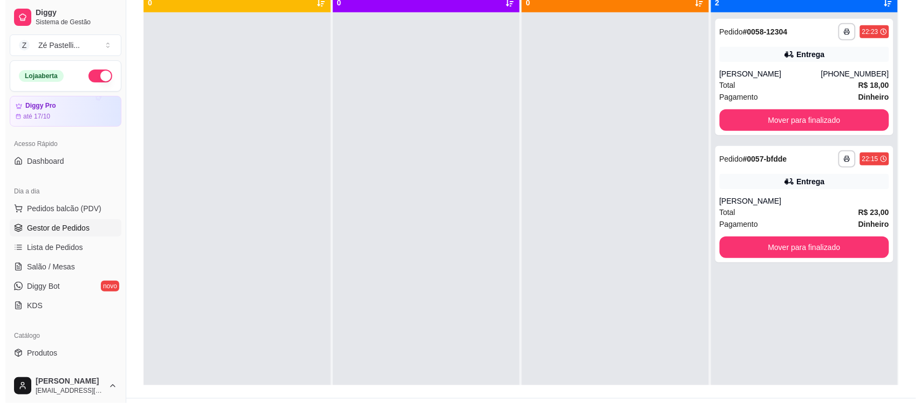
scroll to position [138, 0]
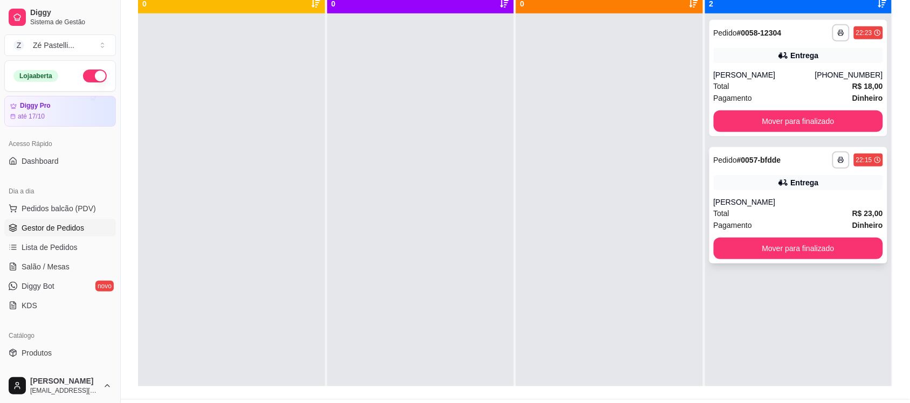
click at [782, 193] on div "**********" at bounding box center [799, 205] width 179 height 116
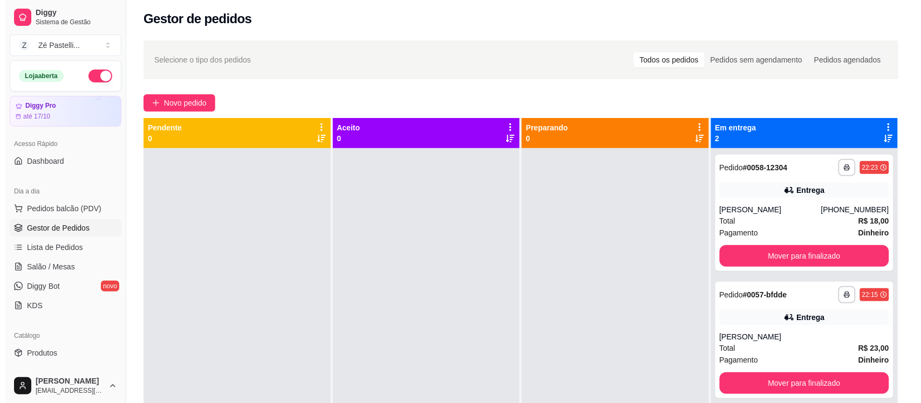
scroll to position [0, 0]
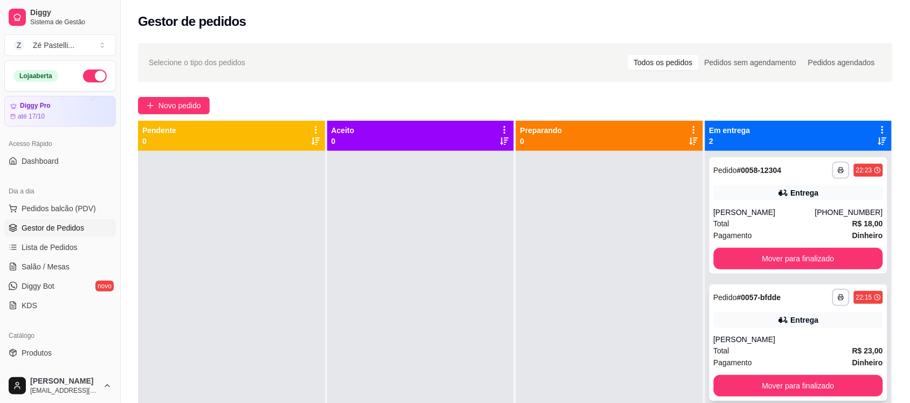
click at [765, 340] on div "[PERSON_NAME]" at bounding box center [799, 339] width 170 height 11
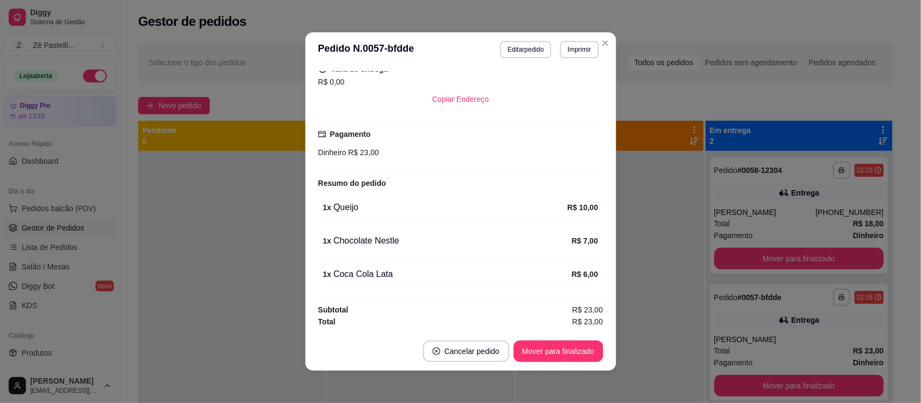
scroll to position [215, 0]
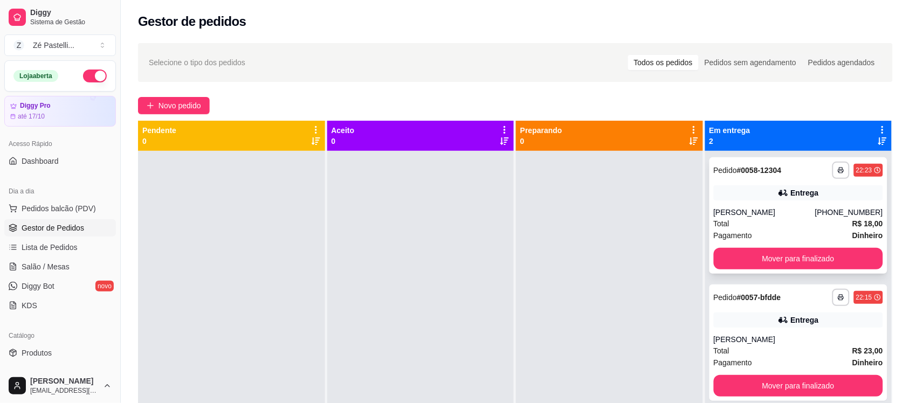
click at [777, 232] on div "Pagamento Dinheiro" at bounding box center [799, 236] width 170 height 12
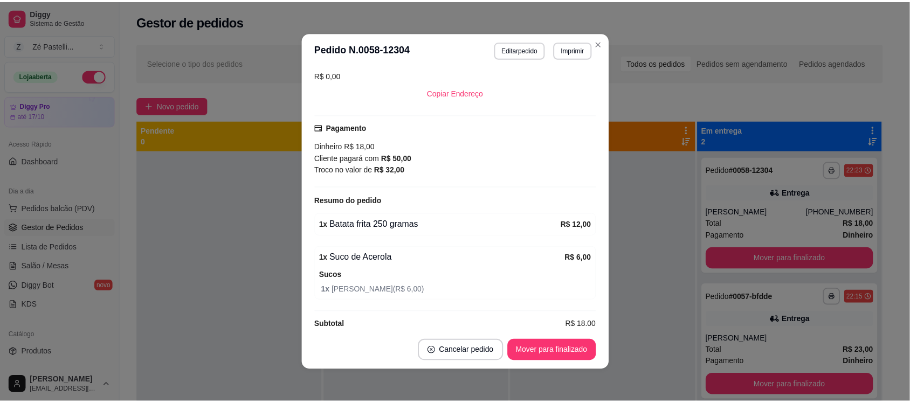
scroll to position [223, 0]
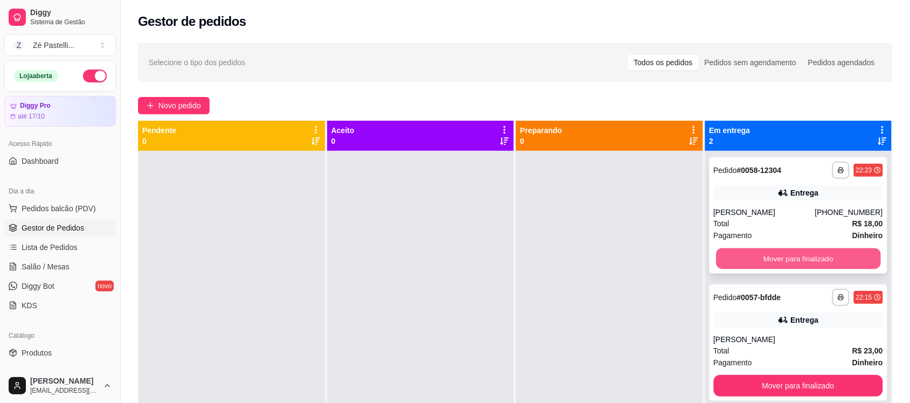
click at [829, 253] on button "Mover para finalizado" at bounding box center [798, 259] width 164 height 21
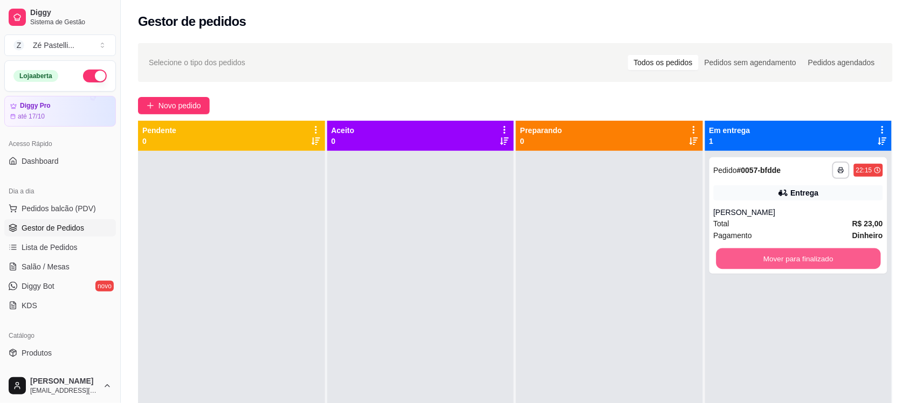
click at [829, 253] on button "Mover para finalizado" at bounding box center [798, 259] width 164 height 21
